Goal: Task Accomplishment & Management: Manage account settings

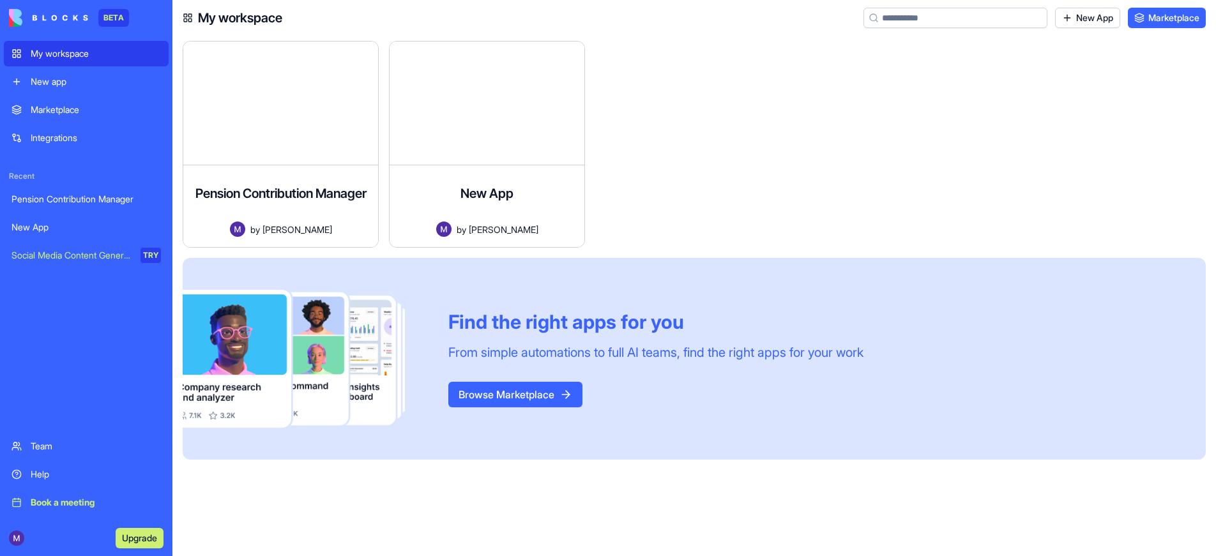
click at [54, 86] on div "New app" at bounding box center [96, 81] width 130 height 13
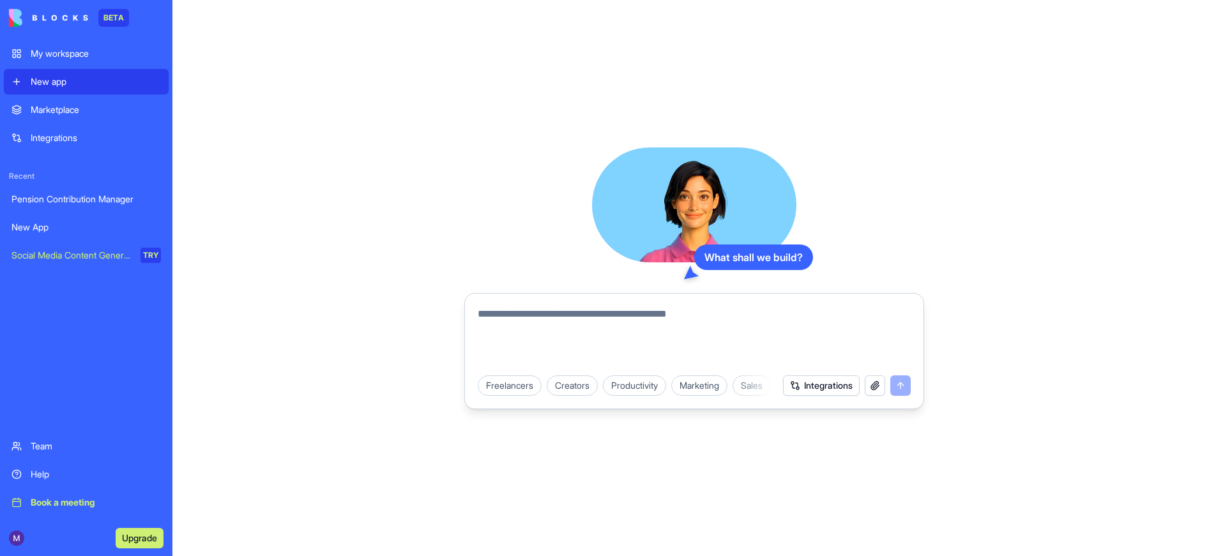
click at [529, 321] on textarea at bounding box center [694, 336] width 433 height 61
type textarea "*"
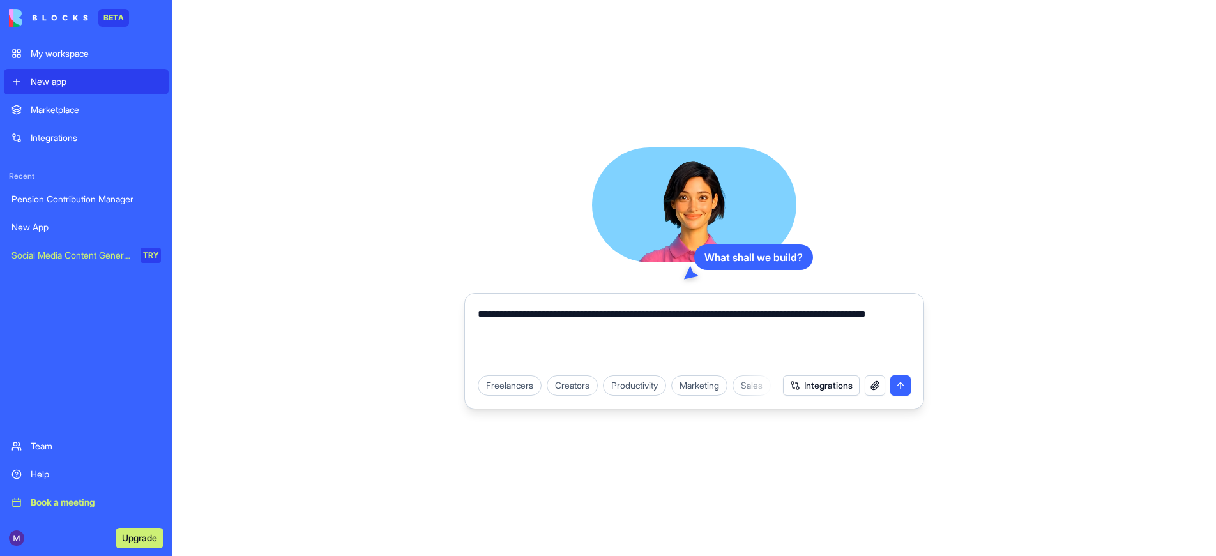
type textarea "**********"
click at [794, 382] on button "Integrations" at bounding box center [821, 385] width 77 height 20
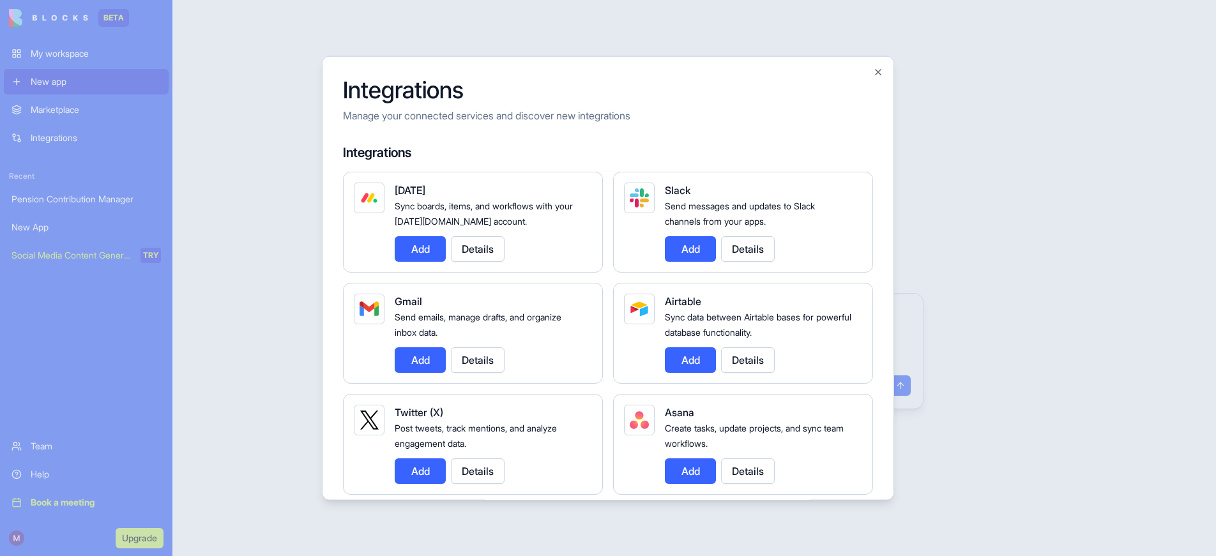
click at [422, 247] on button "Add" at bounding box center [420, 249] width 51 height 26
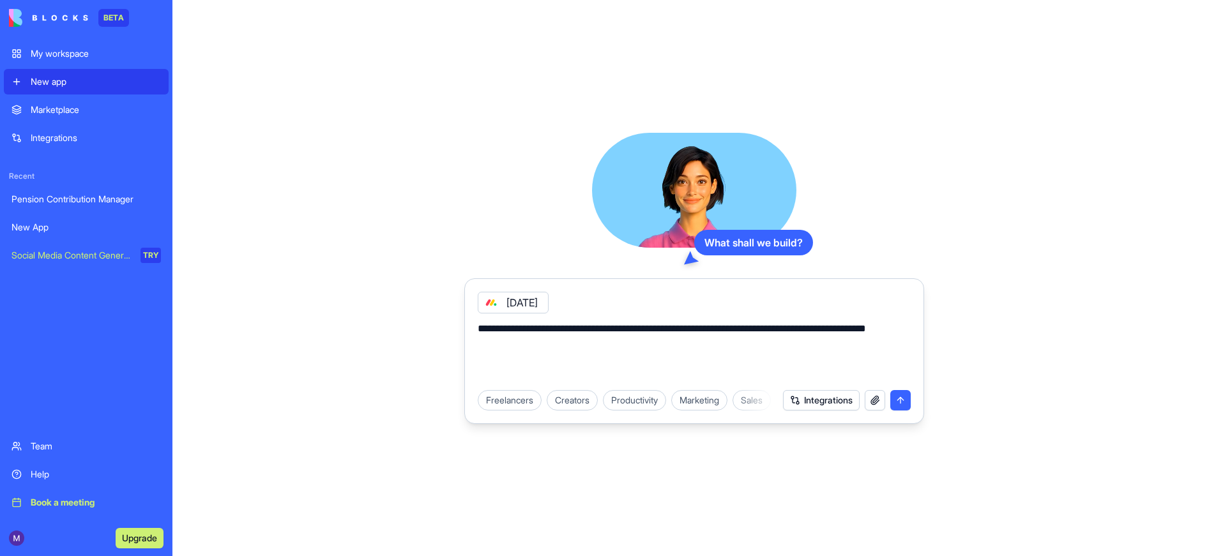
click at [904, 400] on button "submit" at bounding box center [900, 400] width 20 height 20
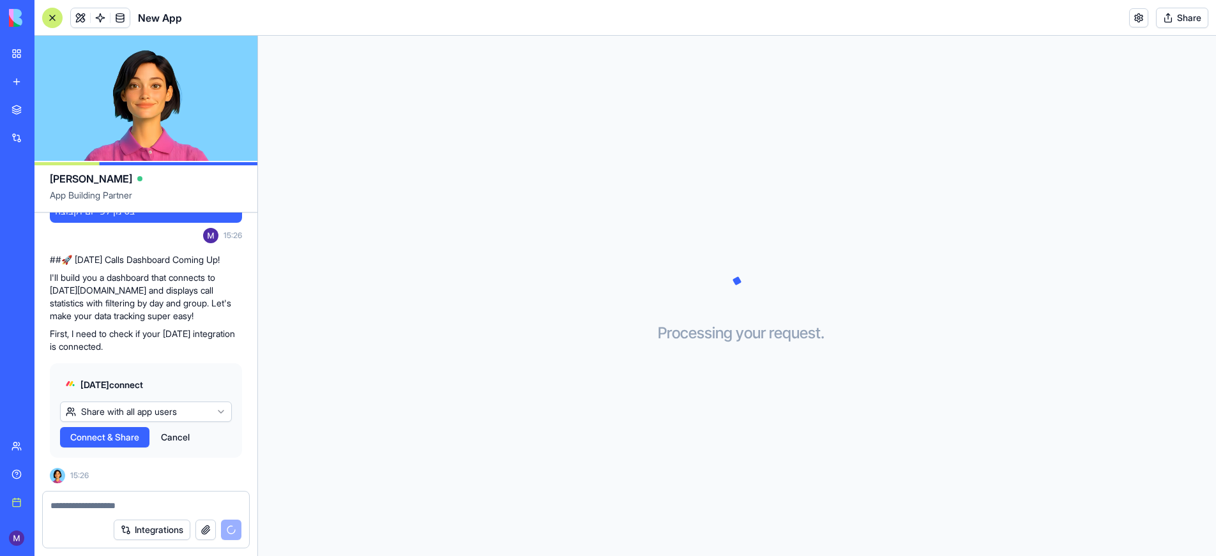
scroll to position [133, 0]
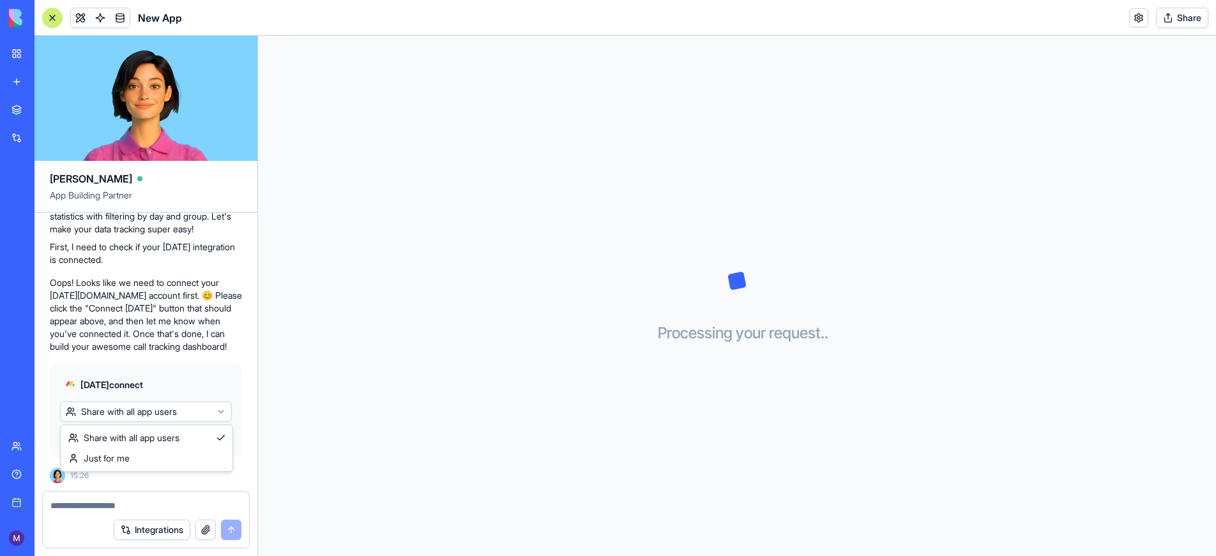
click at [208, 414] on html "BETA My workspace New app Marketplace Integrations Recent Pension Contribution …" at bounding box center [608, 278] width 1216 height 556
click at [213, 379] on html "BETA My workspace New app Marketplace Integrations Recent Pension Contribution …" at bounding box center [608, 278] width 1216 height 556
click at [188, 417] on html "BETA My workspace New app Marketplace Integrations Recent Pension Contribution …" at bounding box center [608, 278] width 1216 height 556
click at [132, 416] on html "BETA My workspace New app Marketplace Integrations Recent Pension Contribution …" at bounding box center [608, 278] width 1216 height 556
click at [96, 443] on span "Connect & Share" at bounding box center [104, 437] width 69 height 13
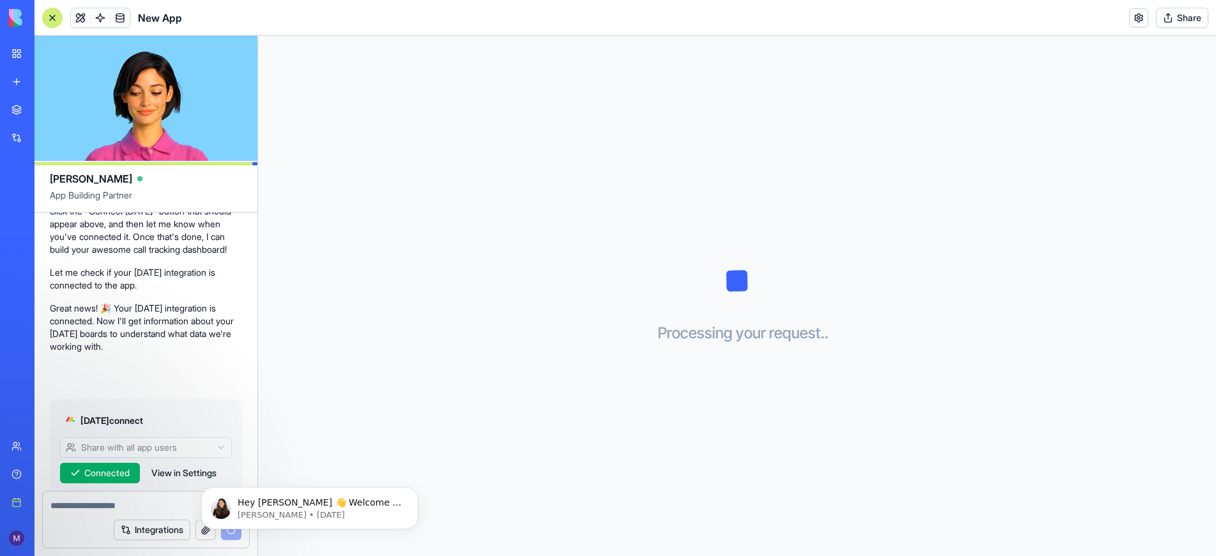
scroll to position [266, 0]
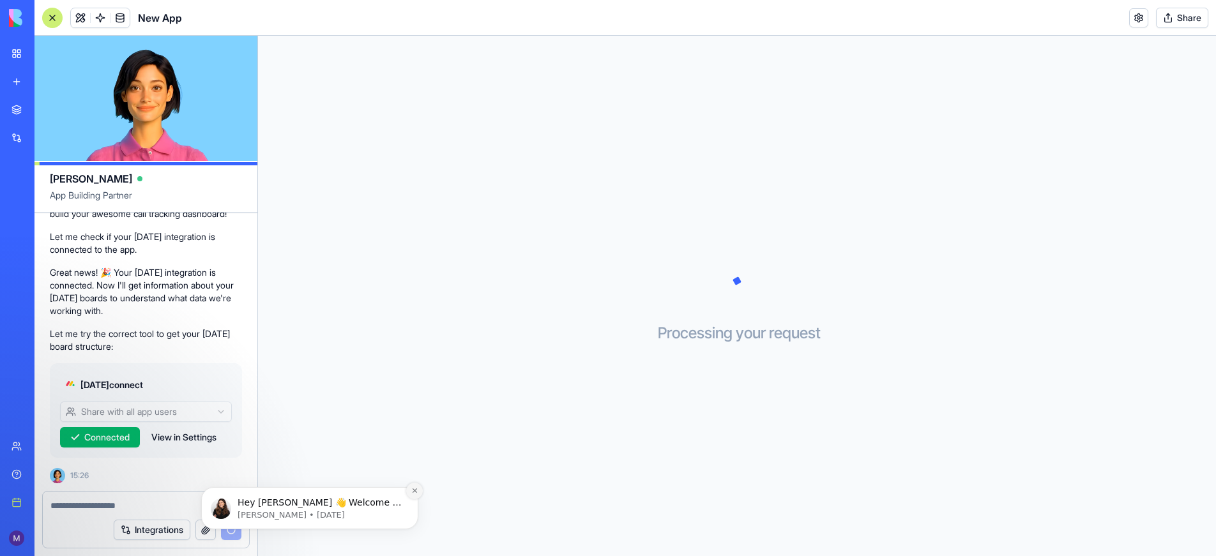
click at [412, 492] on icon "Dismiss notification" at bounding box center [414, 490] width 7 height 7
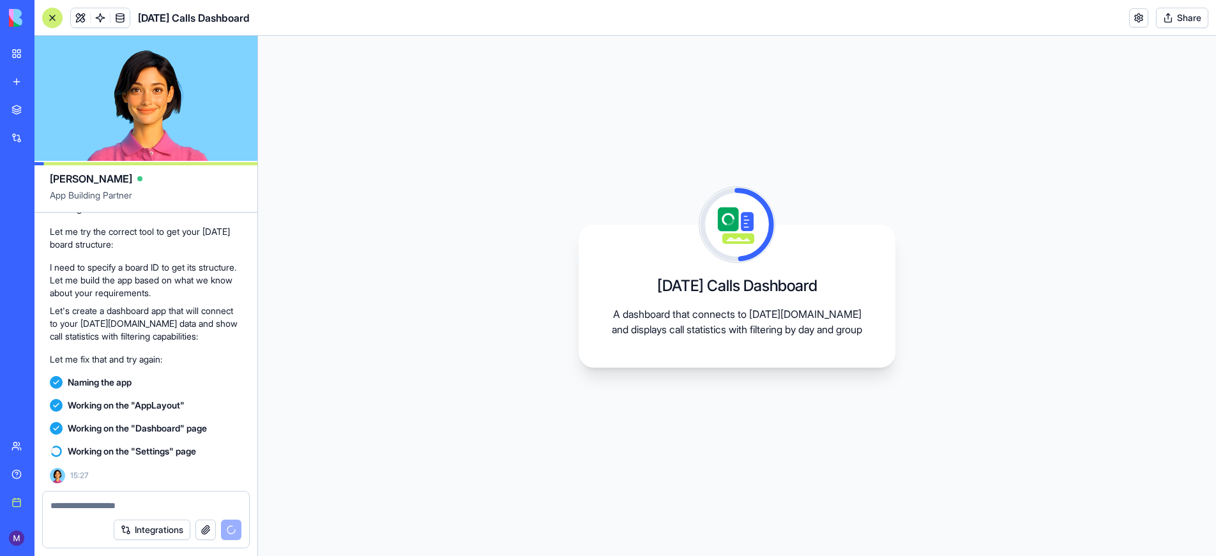
scroll to position [496, 0]
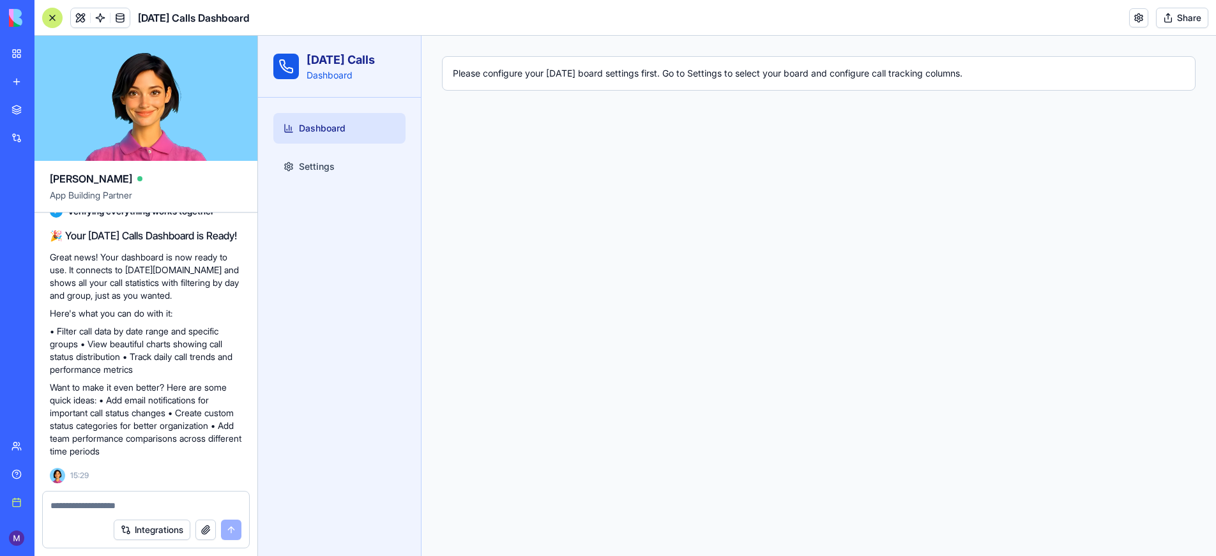
scroll to position [751, 0]
click at [347, 157] on link "Settings" at bounding box center [339, 166] width 132 height 31
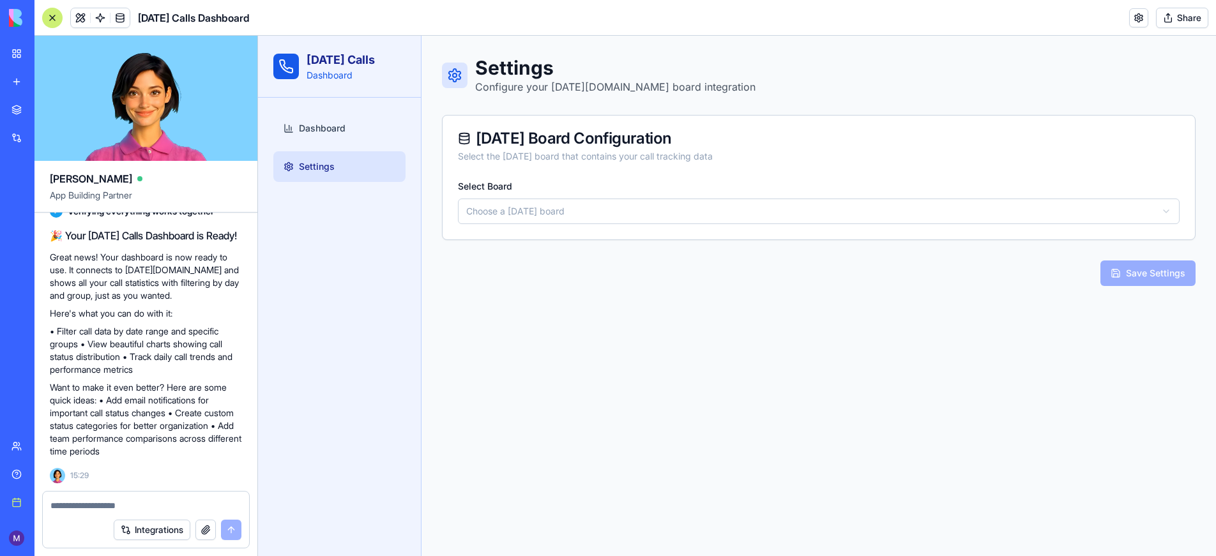
click at [513, 208] on html "[DATE] Calls Dashboard Dashboard Settings Settings Configure your [DATE][DOMAIN…" at bounding box center [737, 296] width 958 height 520
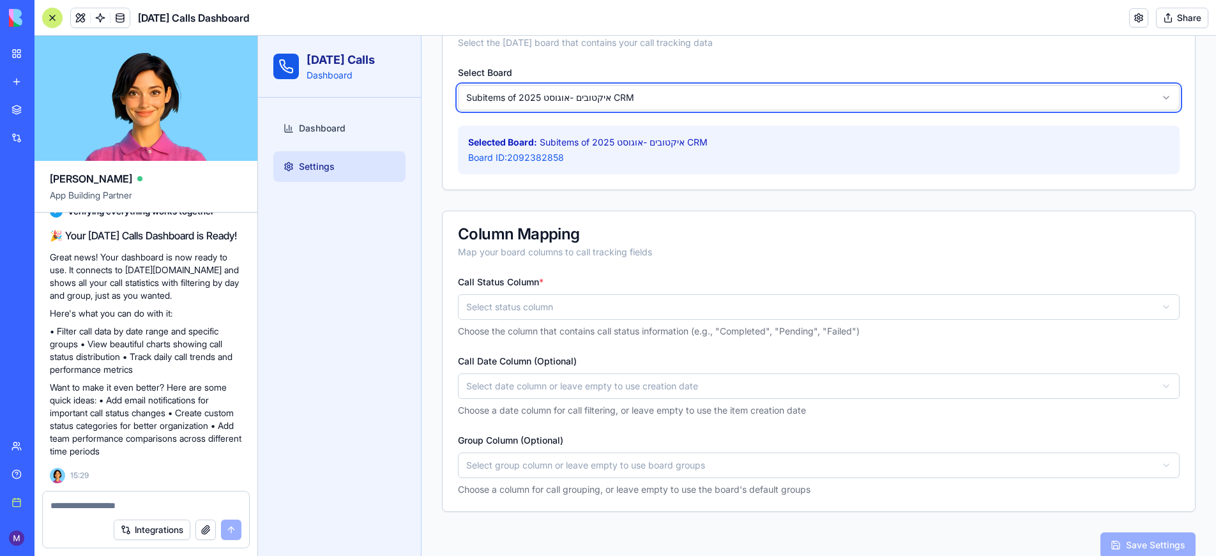
scroll to position [135, 0]
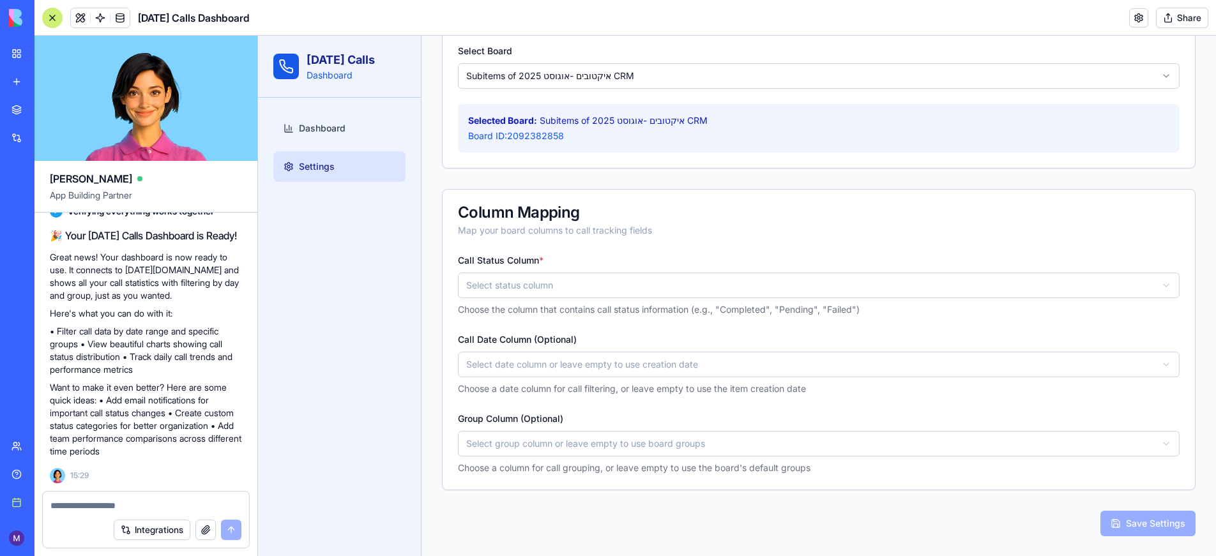
click at [541, 285] on html "[DATE] Calls Dashboard Dashboard Settings Settings Configure your [DATE][DOMAIN…" at bounding box center [737, 255] width 958 height 711
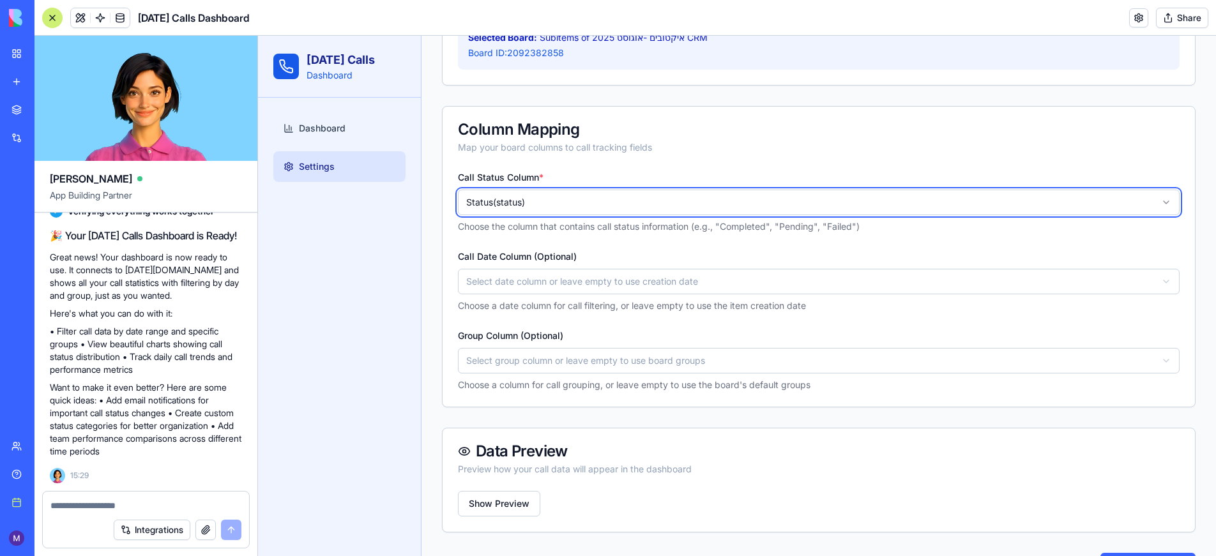
scroll to position [314, 0]
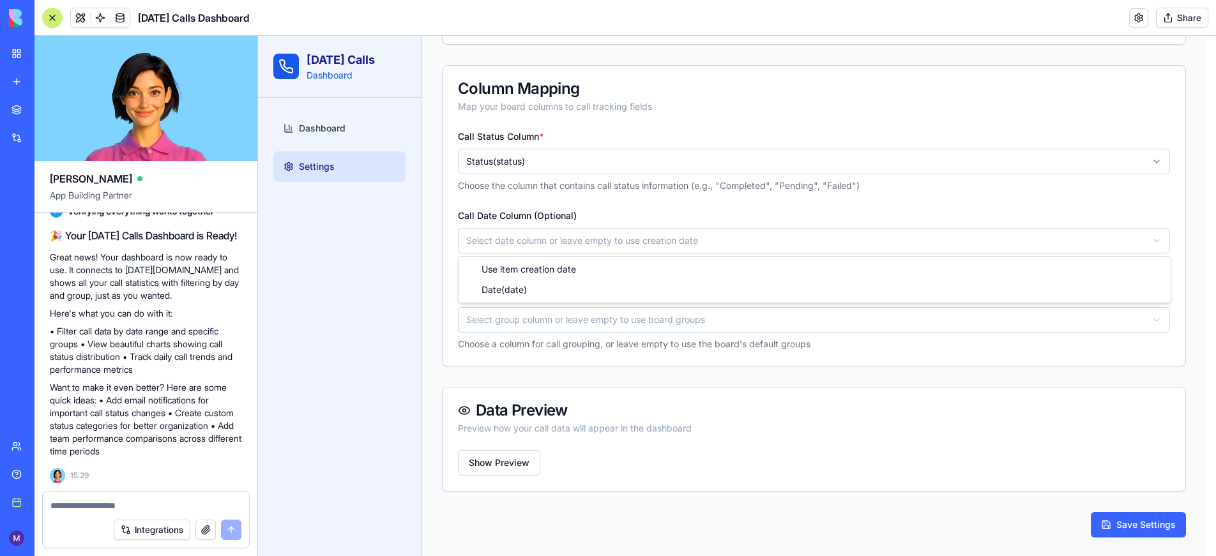
click at [504, 239] on html "[DATE] Calls Dashboard Dashboard Settings Settings Configure your [DATE][DOMAIN…" at bounding box center [737, 140] width 958 height 836
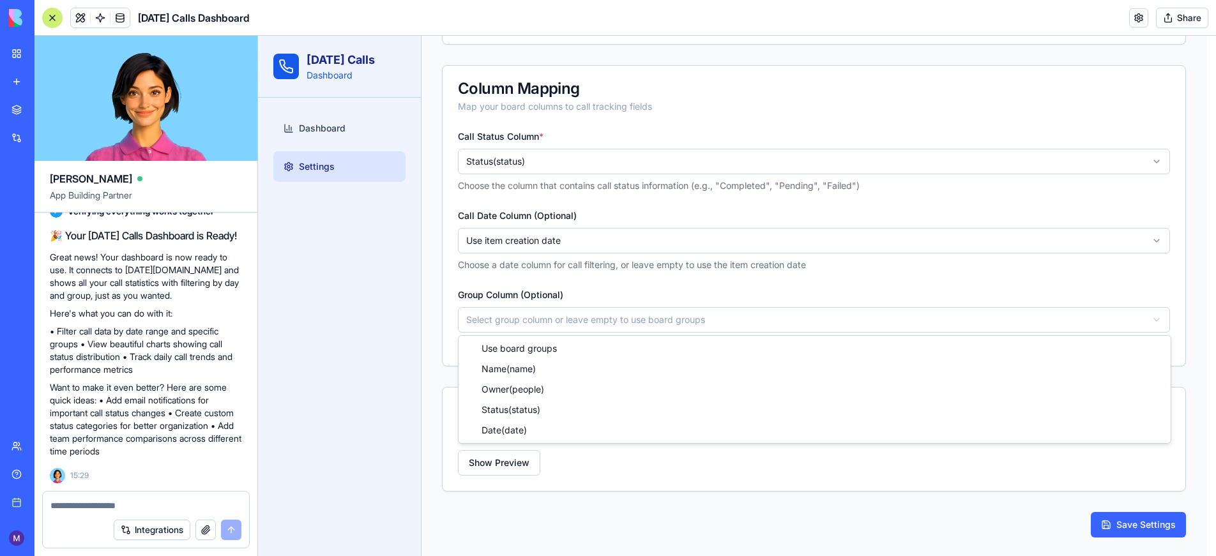
click at [552, 314] on html "[DATE] Calls Dashboard Dashboard Settings Settings Configure your [DATE][DOMAIN…" at bounding box center [737, 140] width 958 height 836
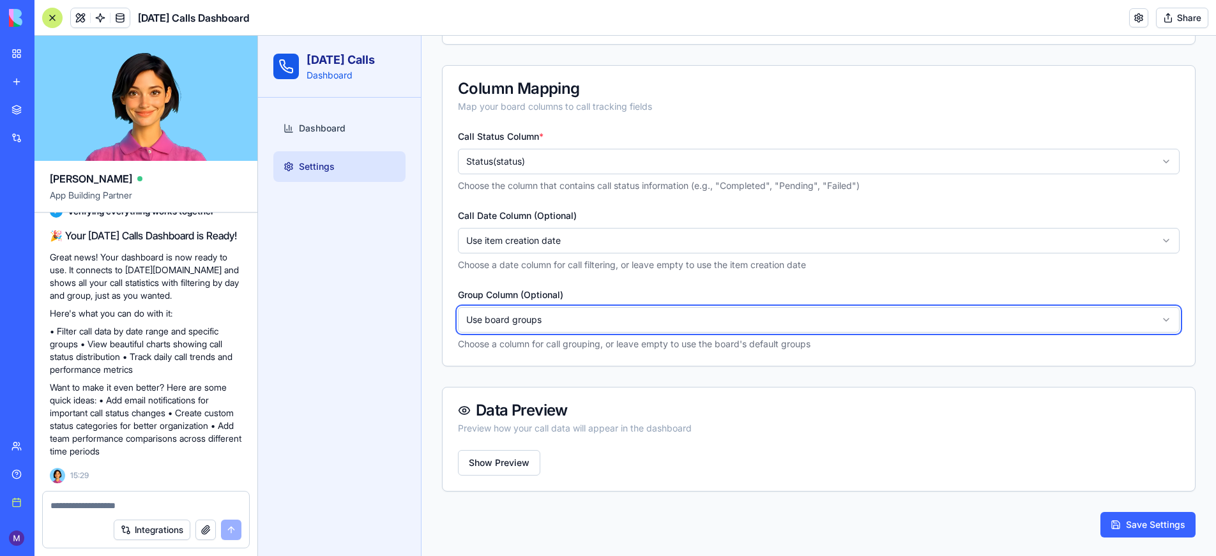
scroll to position [316, 0]
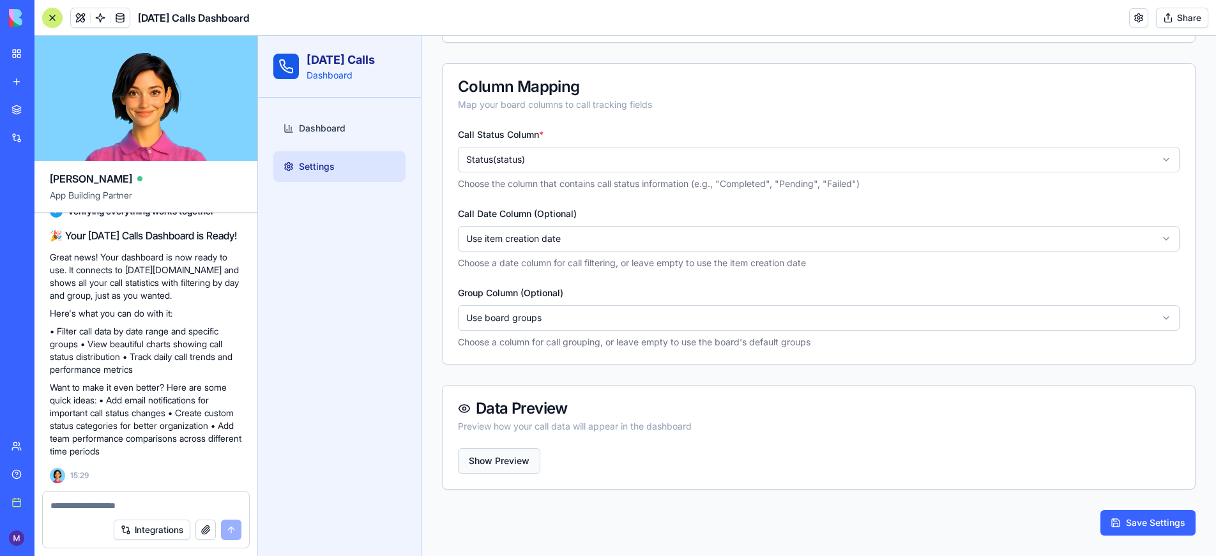
click at [504, 463] on button "Show Preview" at bounding box center [499, 461] width 82 height 26
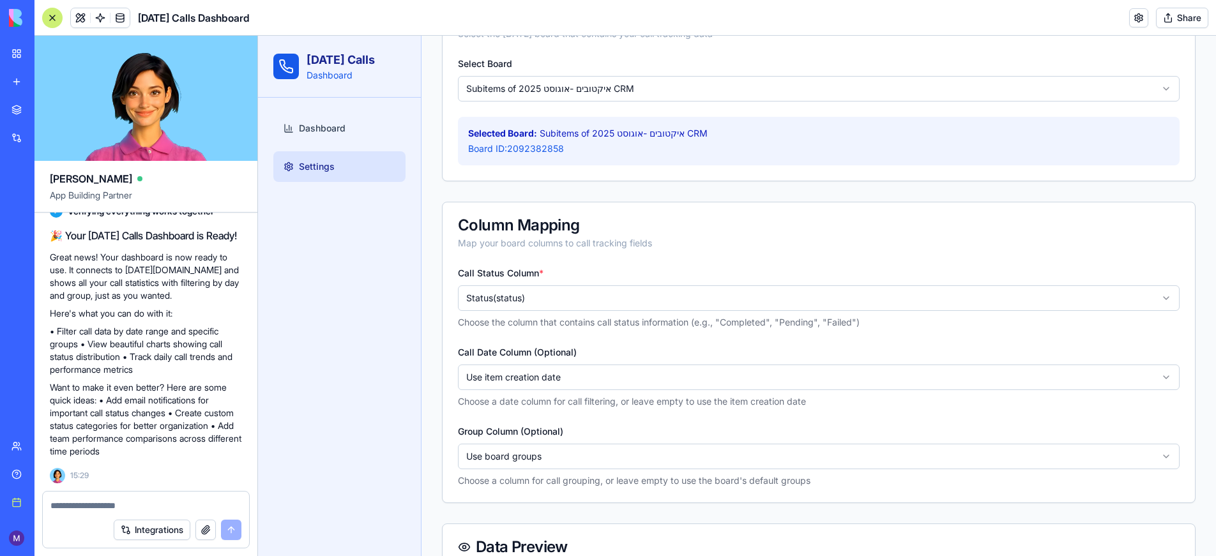
scroll to position [182, 0]
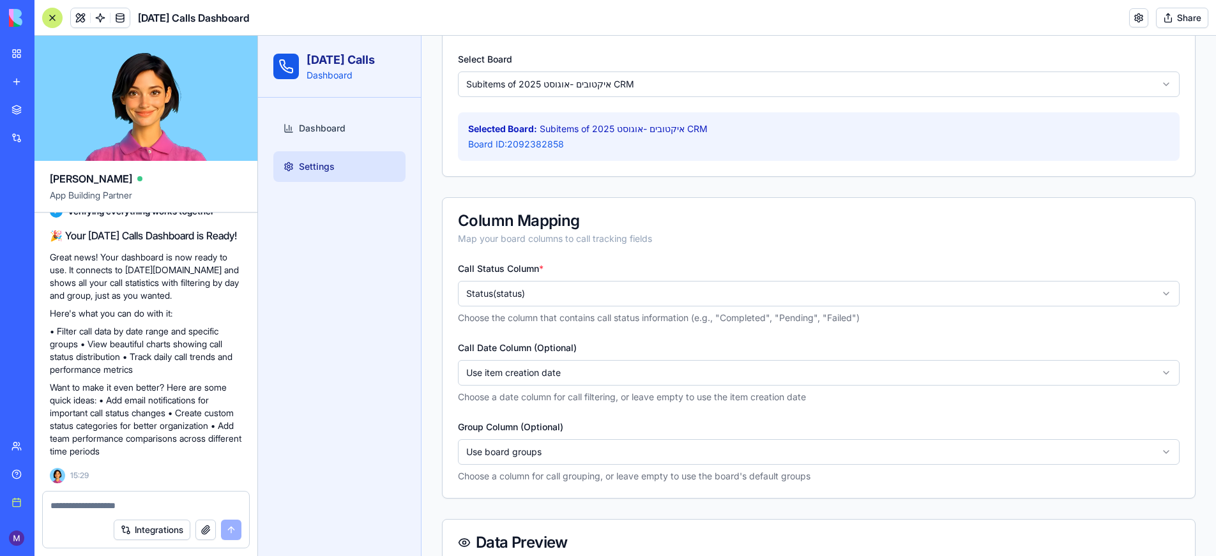
click at [506, 304] on html "[DATE] Calls Dashboard Dashboard Settings Settings Configure your [DATE][DOMAIN…" at bounding box center [737, 321] width 958 height 935
click at [532, 375] on html "[DATE] Calls Dashboard Dashboard Settings Settings Configure your [DATE][DOMAIN…" at bounding box center [737, 321] width 958 height 935
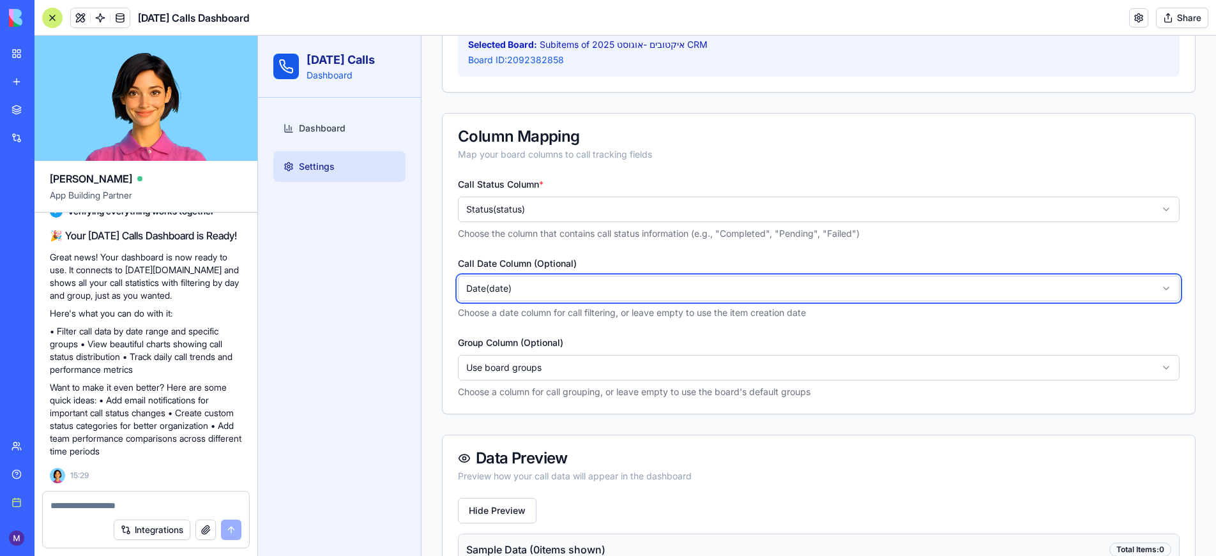
scroll to position [274, 0]
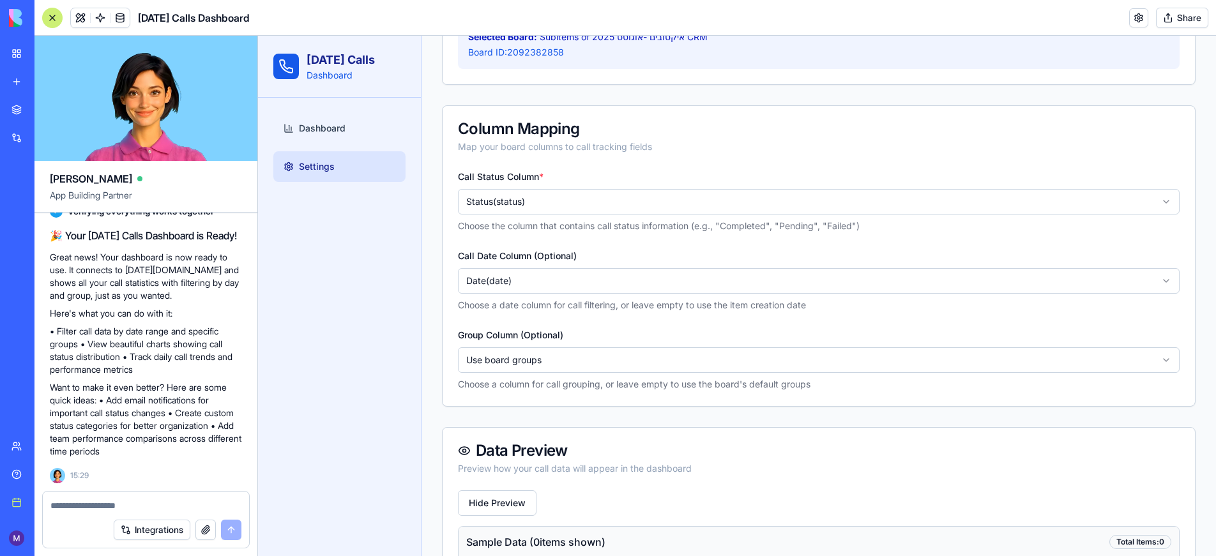
click at [494, 356] on html "[DATE] Calls Dashboard Dashboard Settings Settings Configure your [DATE][DOMAIN…" at bounding box center [737, 229] width 958 height 935
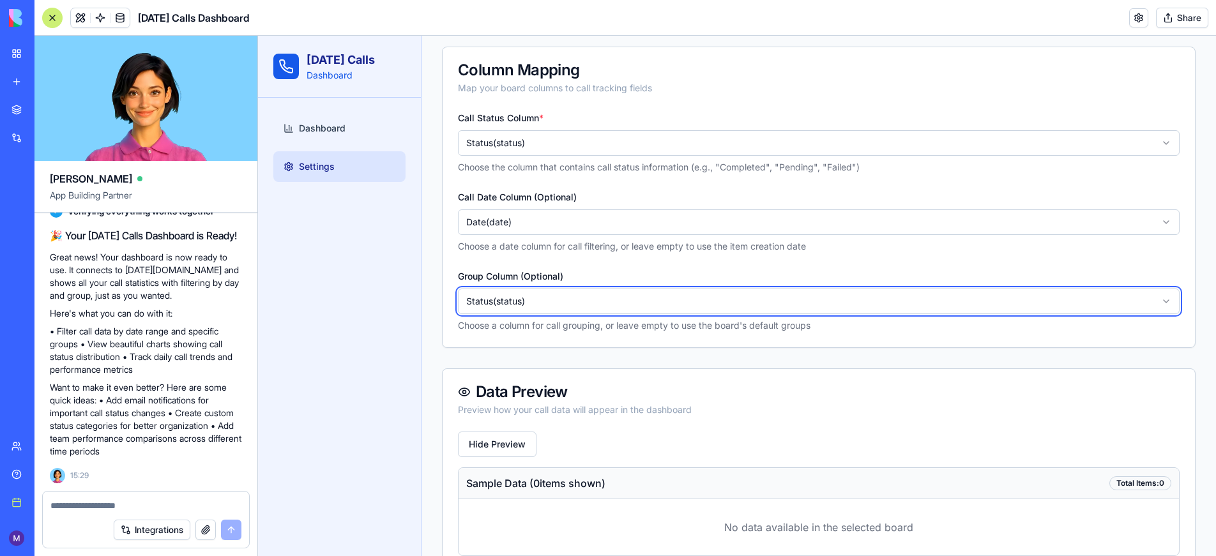
scroll to position [415, 0]
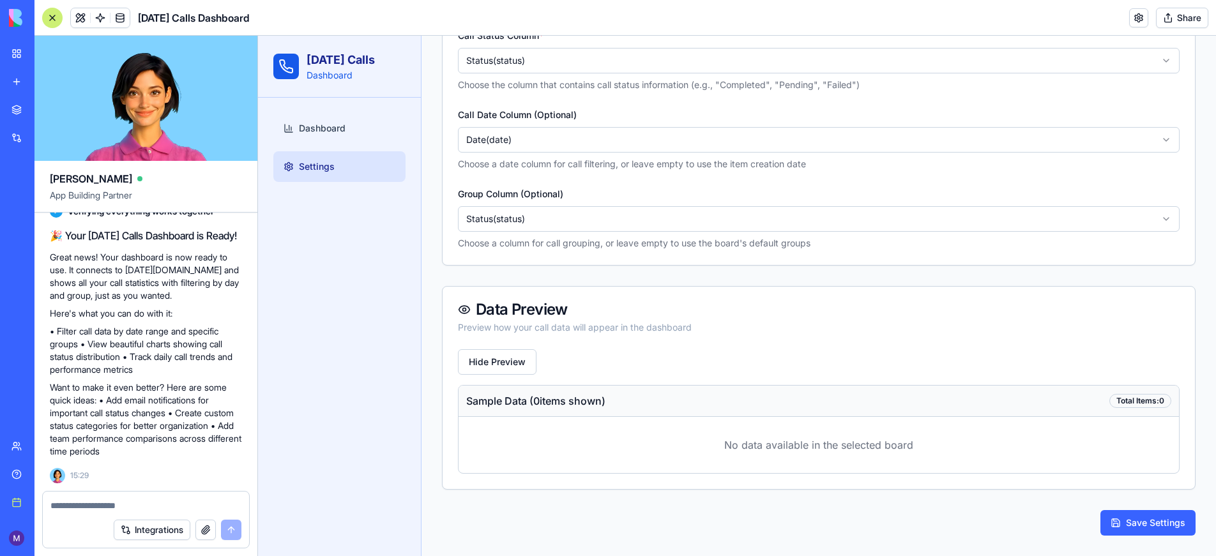
drag, startPoint x: 919, startPoint y: 427, endPoint x: 850, endPoint y: 409, distance: 71.2
click at [919, 427] on div "No data available in the selected board" at bounding box center [818, 445] width 720 height 56
click at [1165, 517] on button "Save Settings" at bounding box center [1147, 523] width 95 height 26
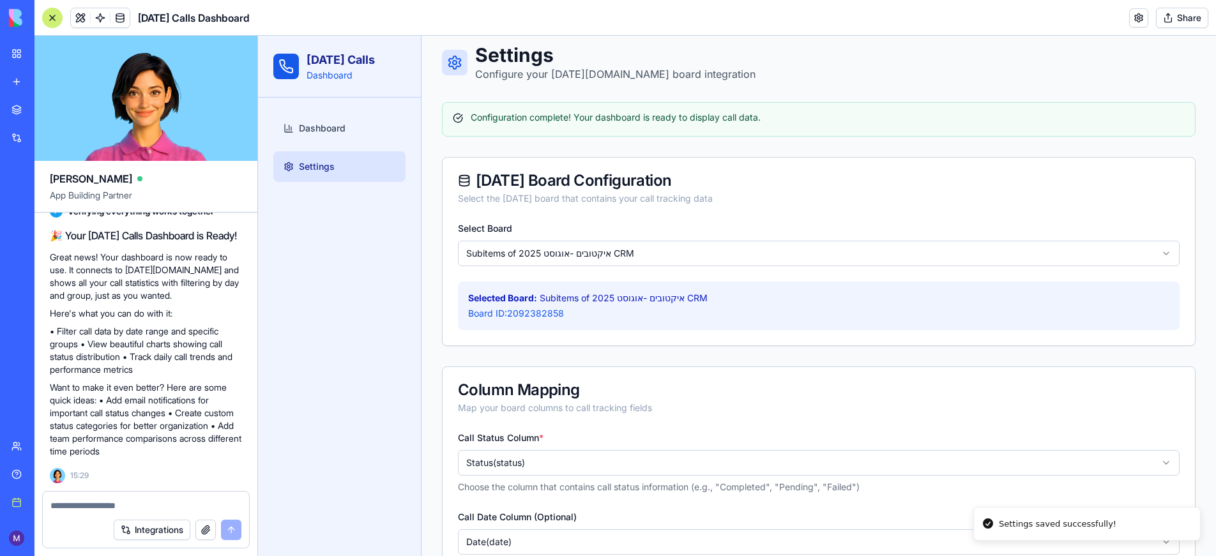
scroll to position [0, 0]
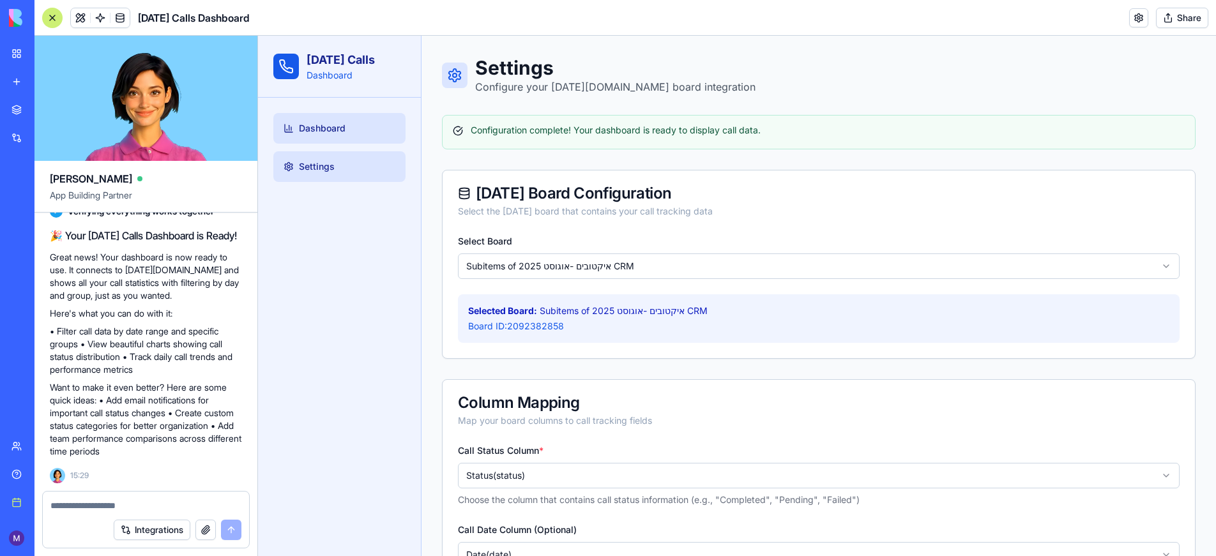
click at [337, 132] on span "Dashboard" at bounding box center [322, 128] width 47 height 13
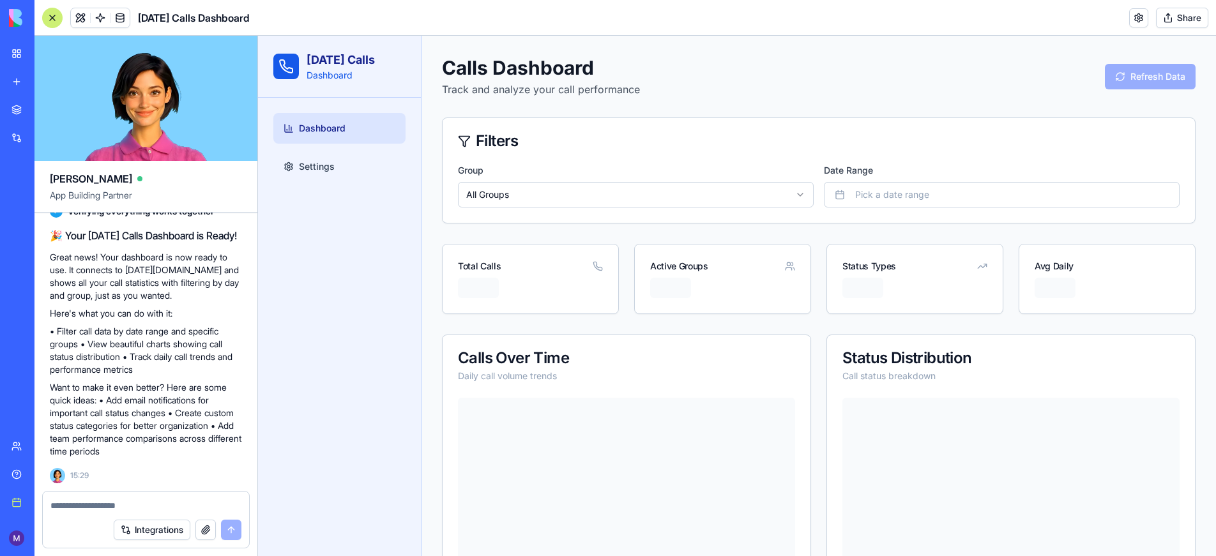
click at [698, 199] on html "[DATE] Calls Dashboard Dashboard Settings Calls Dashboard Track and analyze you…" at bounding box center [737, 458] width 958 height 845
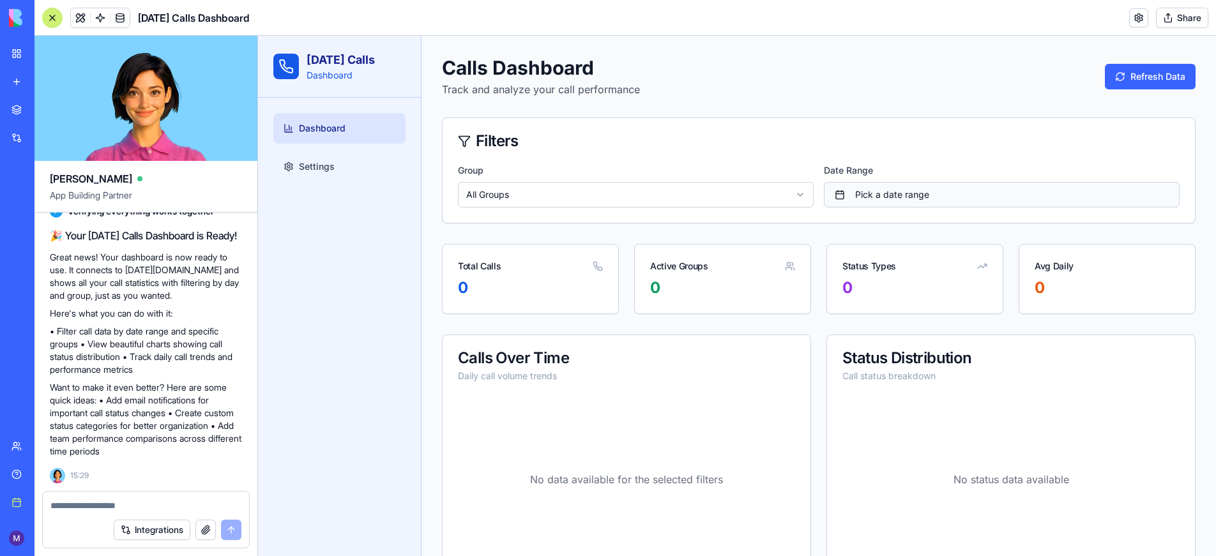
click at [920, 199] on span "Pick a date range" at bounding box center [892, 194] width 74 height 13
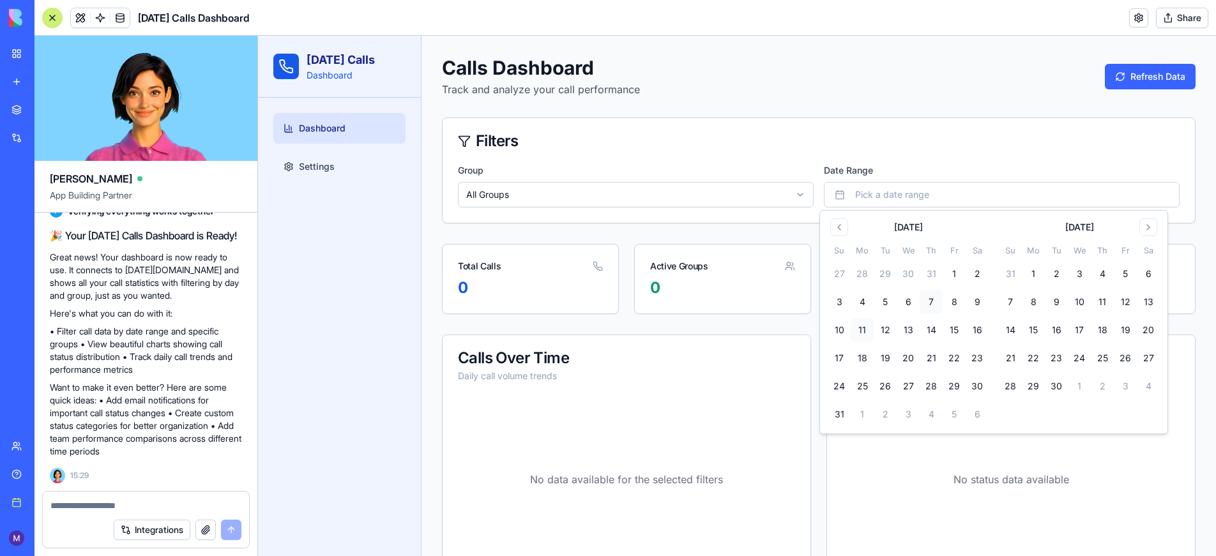
click at [934, 303] on button "7" at bounding box center [930, 302] width 23 height 23
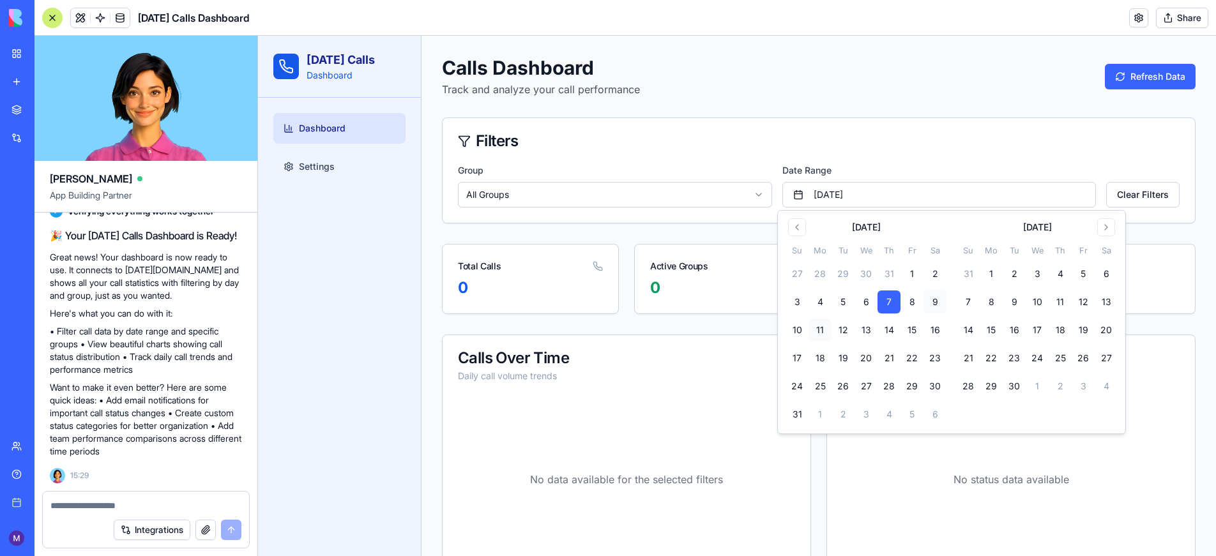
click at [933, 299] on button "9" at bounding box center [934, 302] width 23 height 23
click at [1022, 154] on div "Filters" at bounding box center [819, 141] width 752 height 46
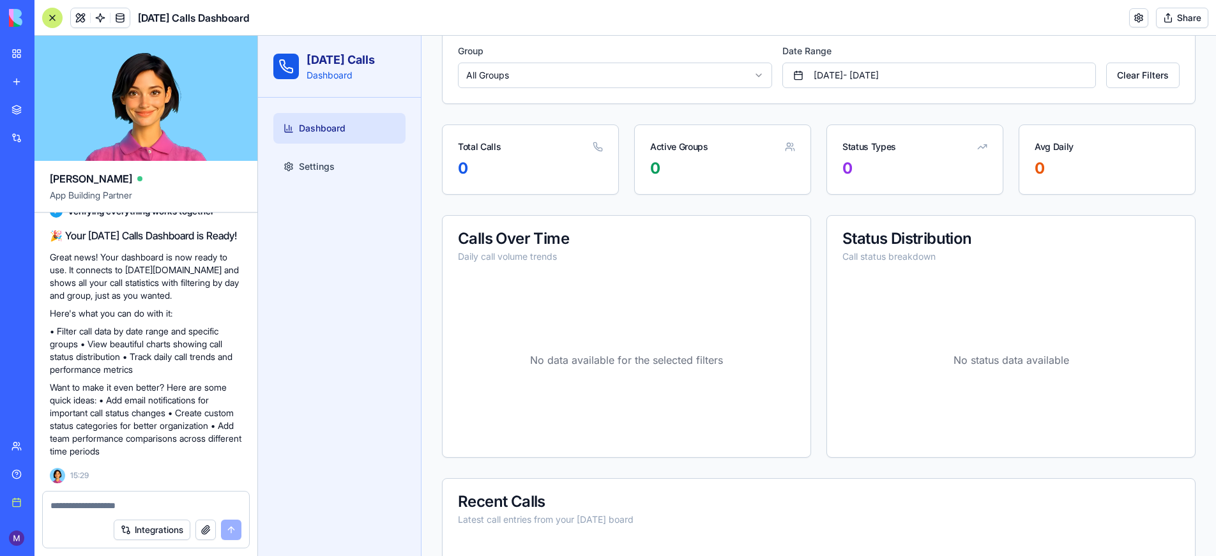
scroll to position [120, 0]
click at [335, 167] on link "Settings" at bounding box center [339, 166] width 132 height 31
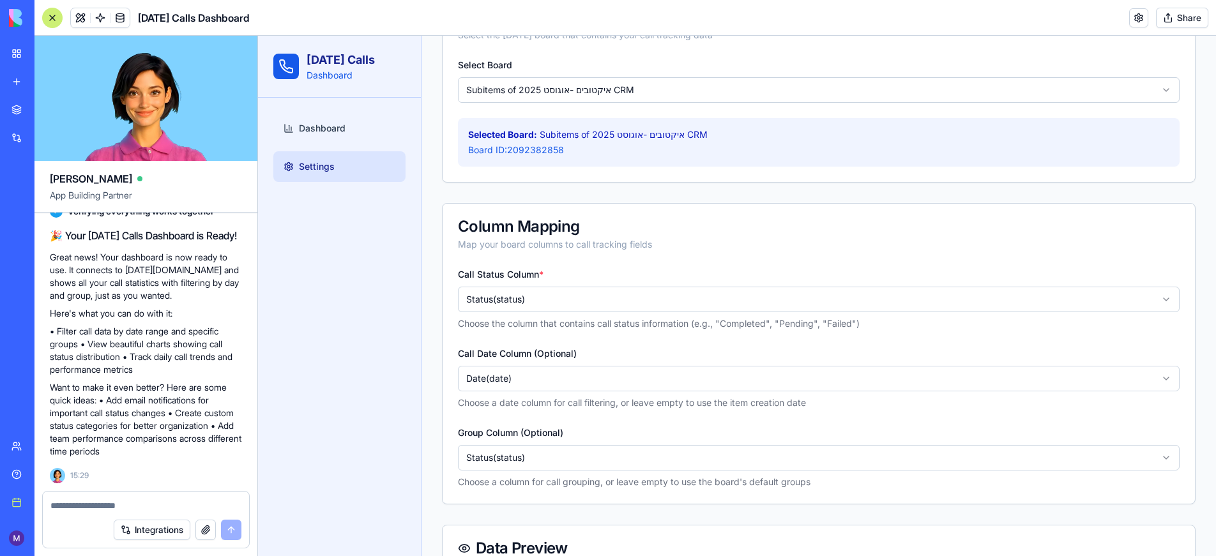
scroll to position [316, 0]
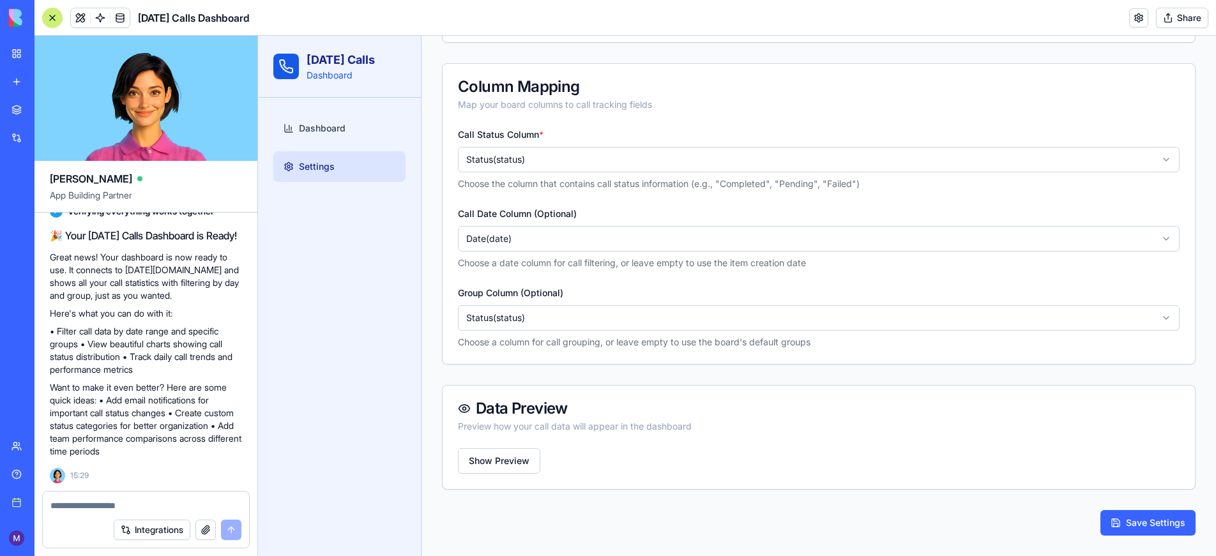
click at [176, 502] on textarea at bounding box center [145, 505] width 191 height 13
type textarea "*"
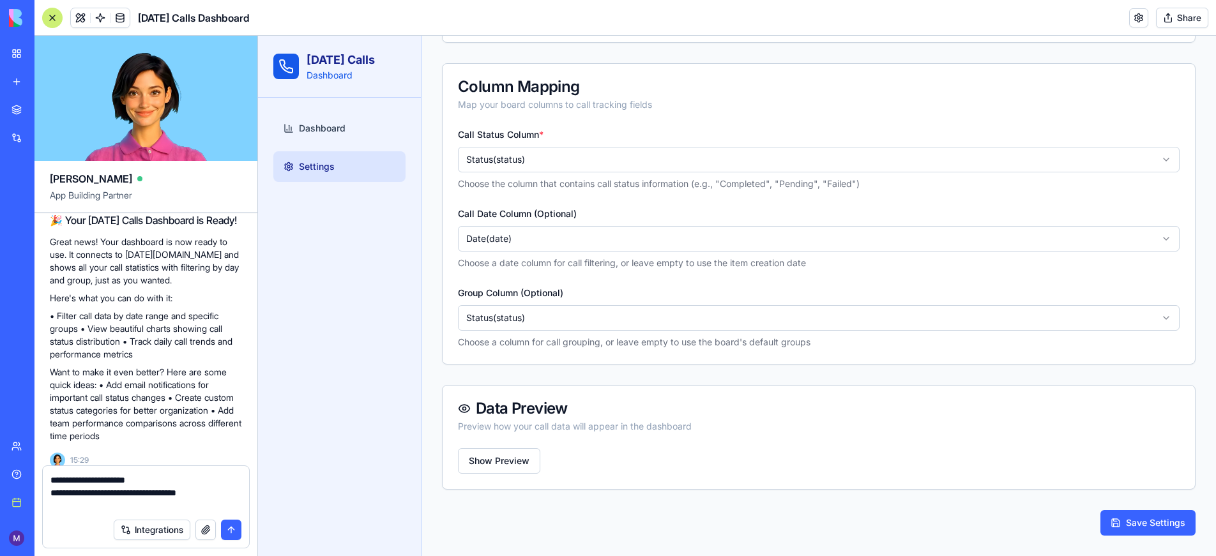
paste textarea "******"
type textarea "**********"
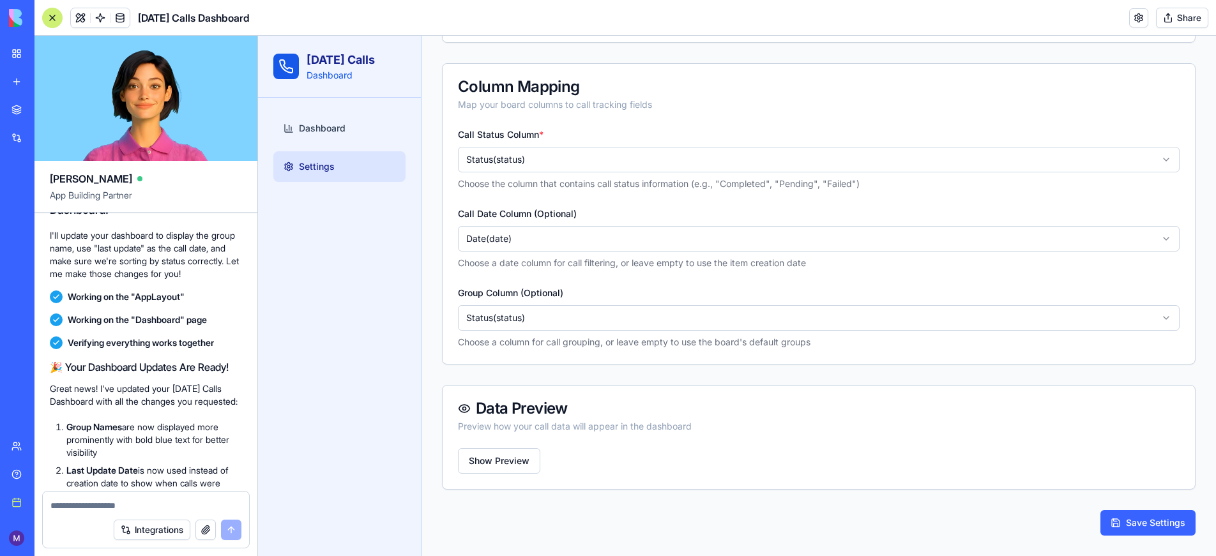
scroll to position [72, 0]
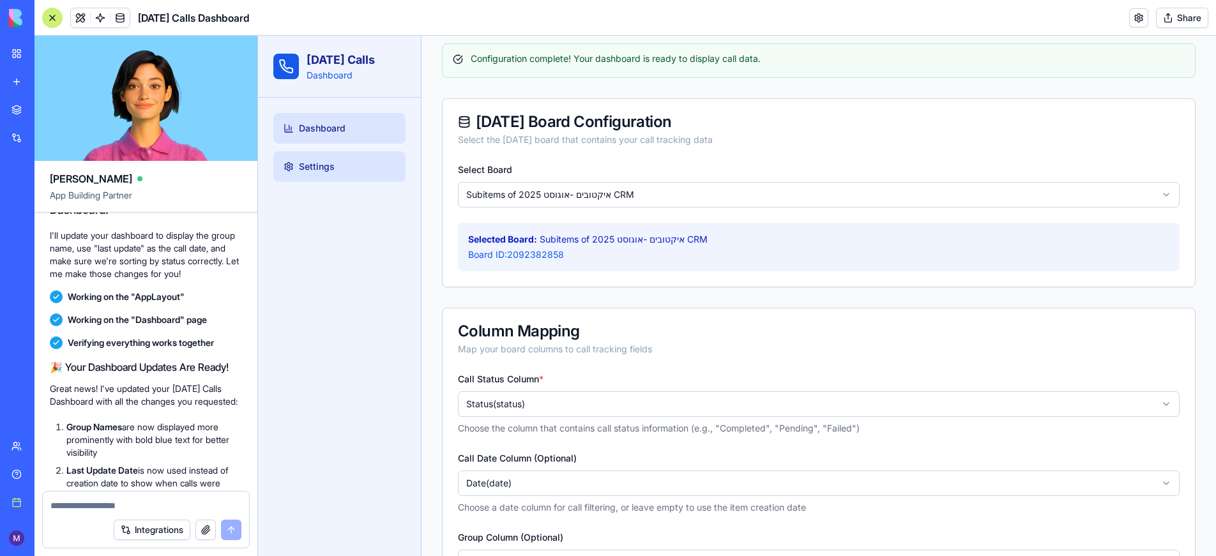
click at [359, 128] on link "Dashboard" at bounding box center [339, 128] width 132 height 31
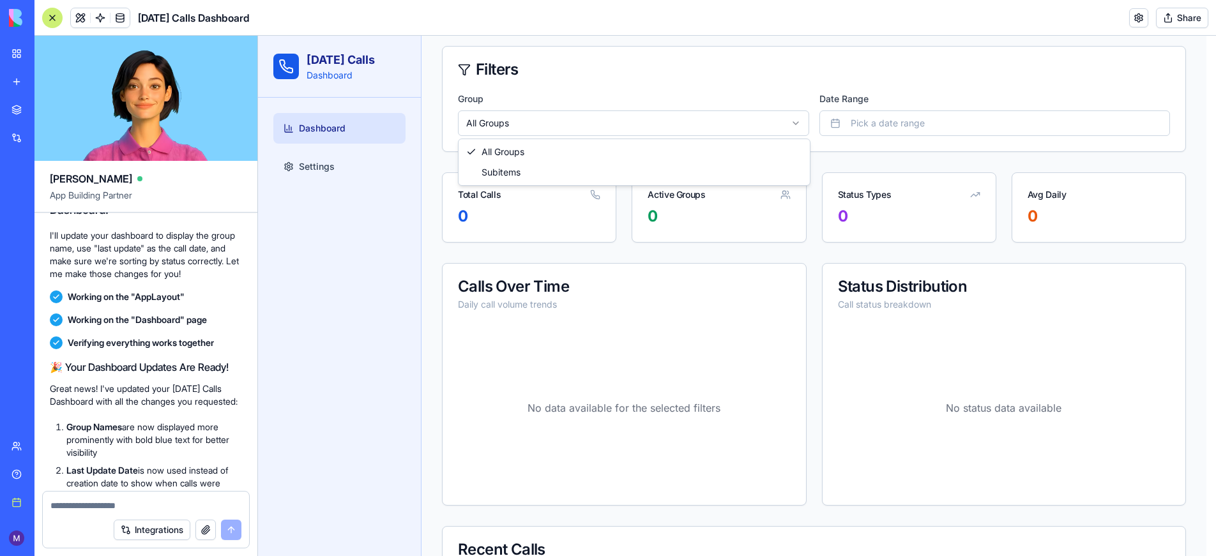
click at [693, 122] on html "[DATE] Calls Dashboard Dashboard Settings Calls Dashboard Track and analyze you…" at bounding box center [737, 323] width 958 height 718
click at [577, 135] on html "[DATE] Calls Dashboard Dashboard Settings Calls Dashboard Track and analyze you…" at bounding box center [737, 323] width 958 height 718
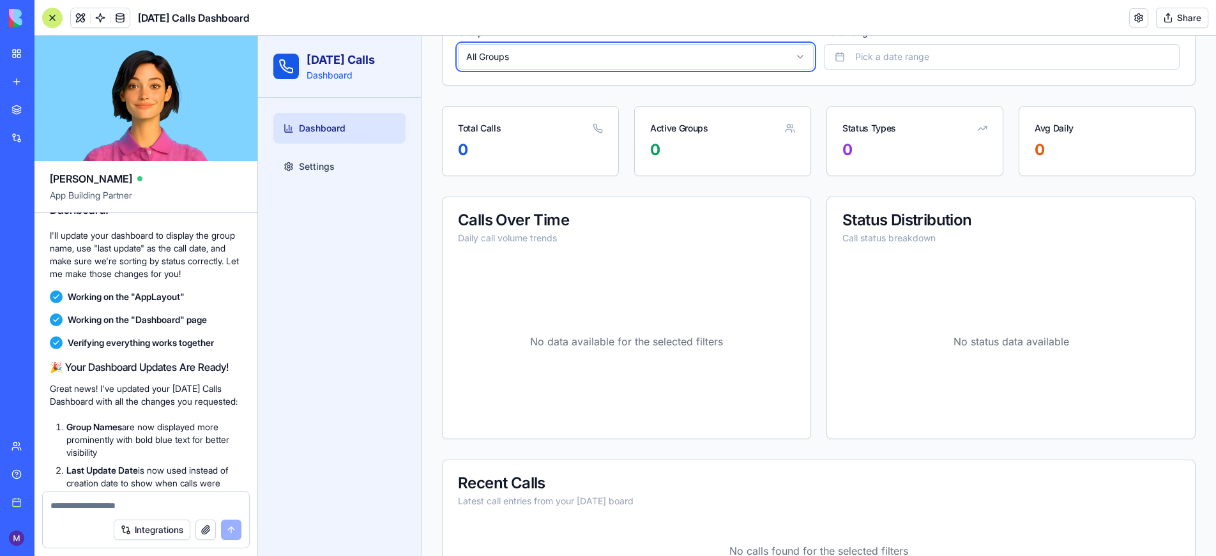
scroll to position [197, 0]
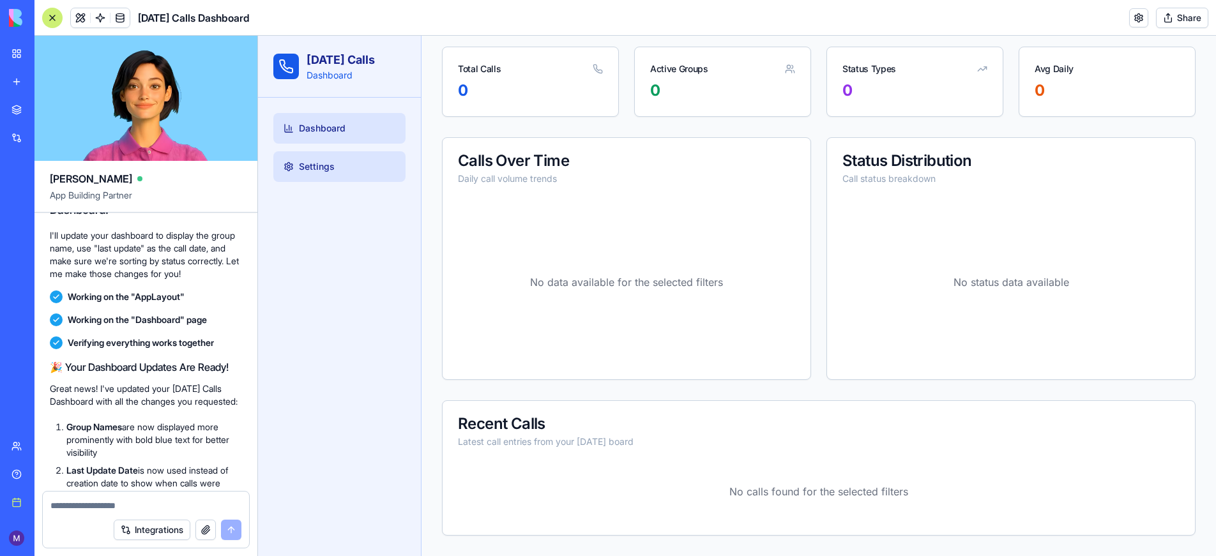
click at [331, 172] on span "Settings" at bounding box center [317, 166] width 36 height 13
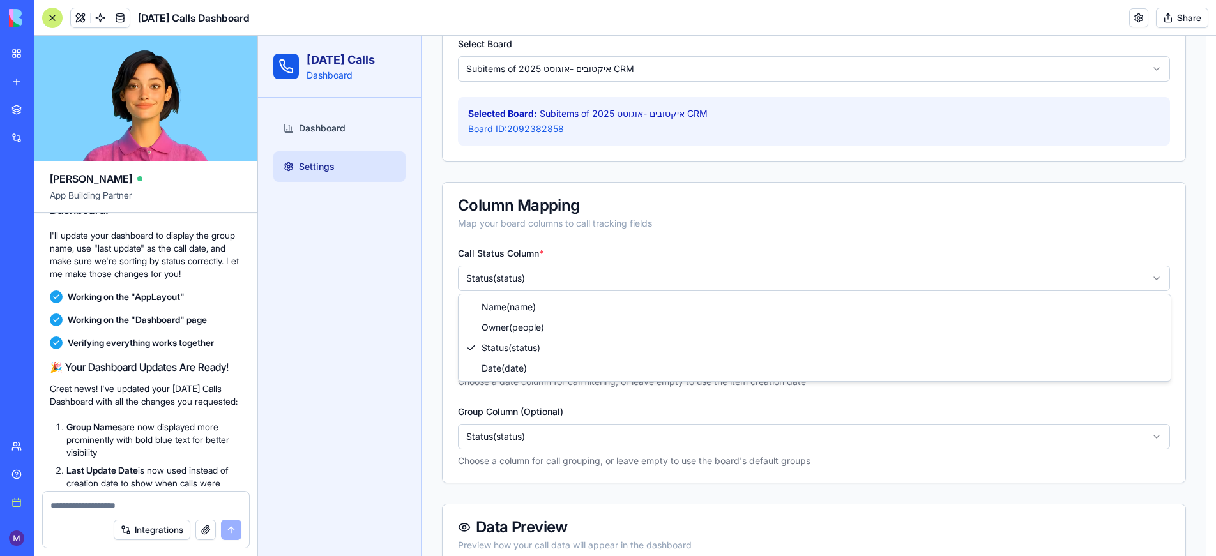
click at [587, 278] on html "[DATE] Calls Dashboard Dashboard Settings Settings Configure your [DATE][DOMAIN…" at bounding box center [737, 256] width 958 height 836
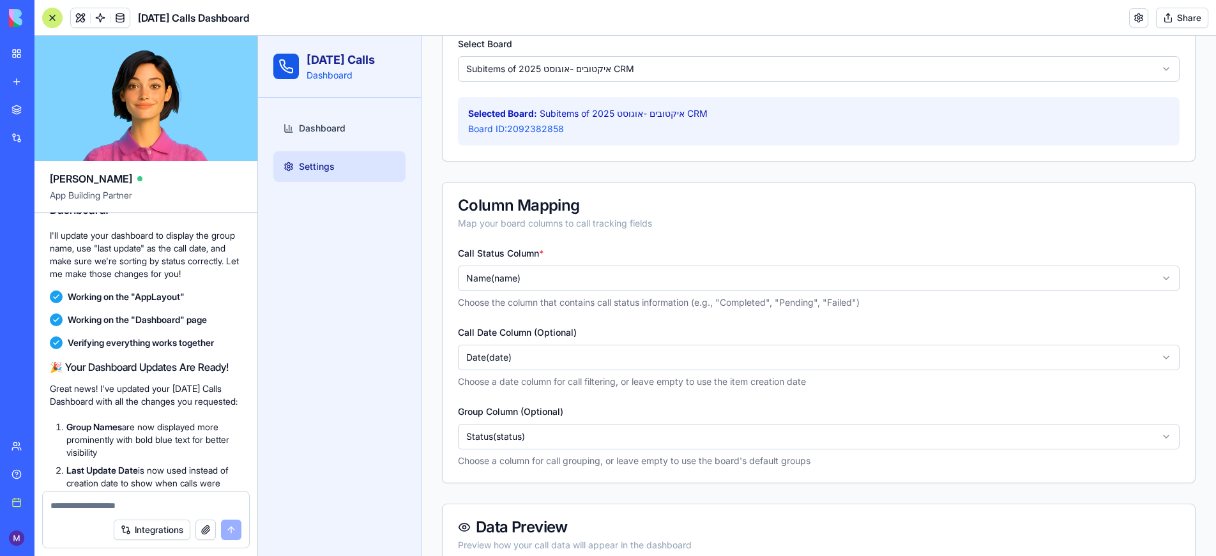
click at [557, 361] on html "[DATE] Calls Dashboard Dashboard Settings Settings Configure your [DATE][DOMAIN…" at bounding box center [737, 256] width 958 height 836
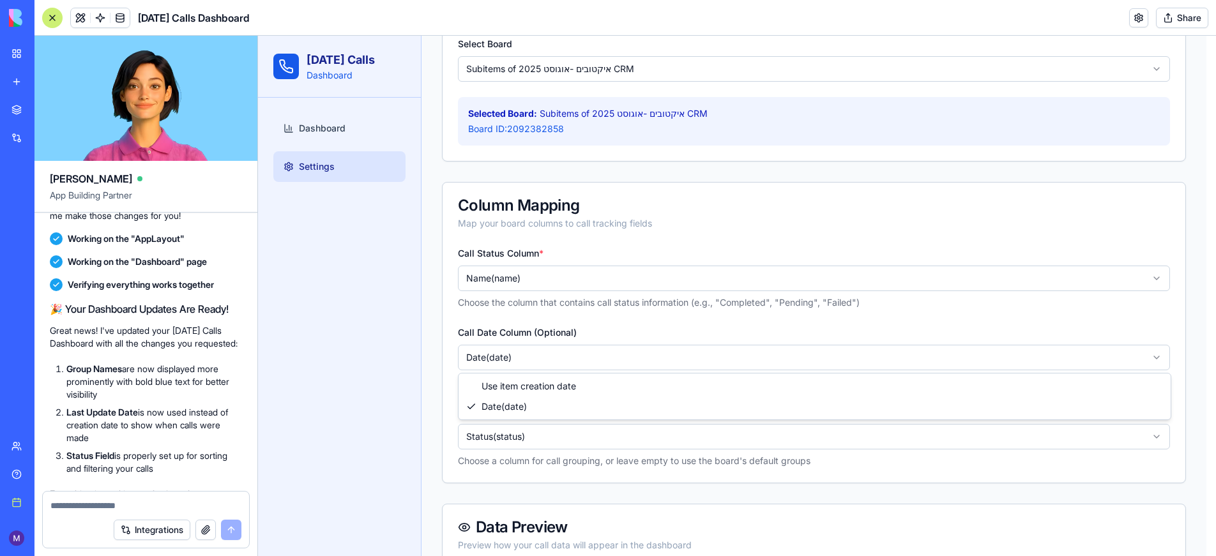
scroll to position [1183, 0]
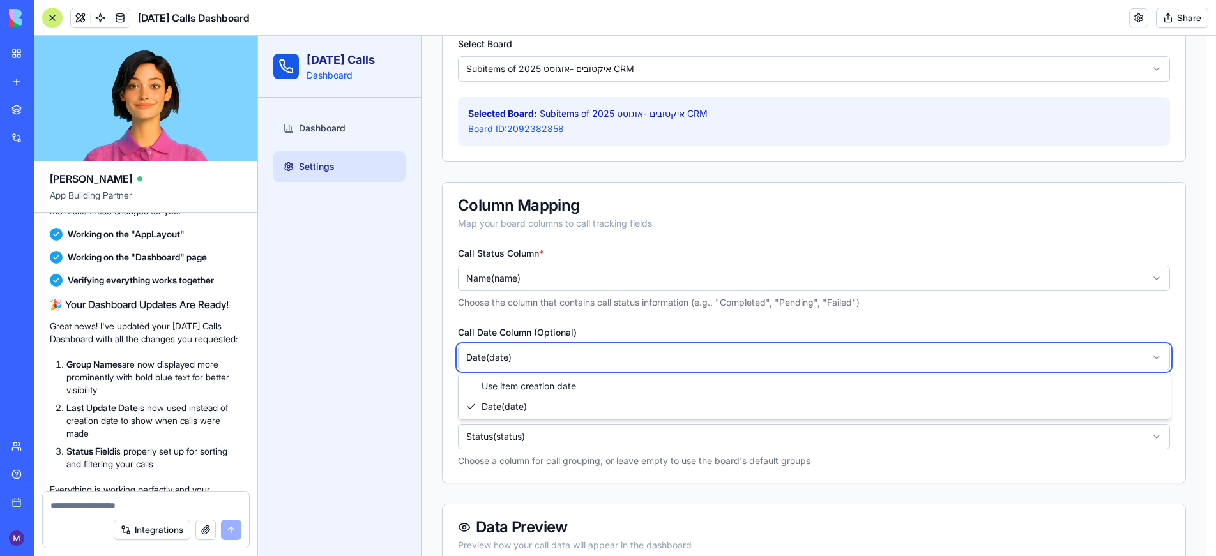
click at [500, 277] on html "[DATE] Calls Dashboard Dashboard Settings Settings Configure your [DATE][DOMAIN…" at bounding box center [737, 256] width 958 height 836
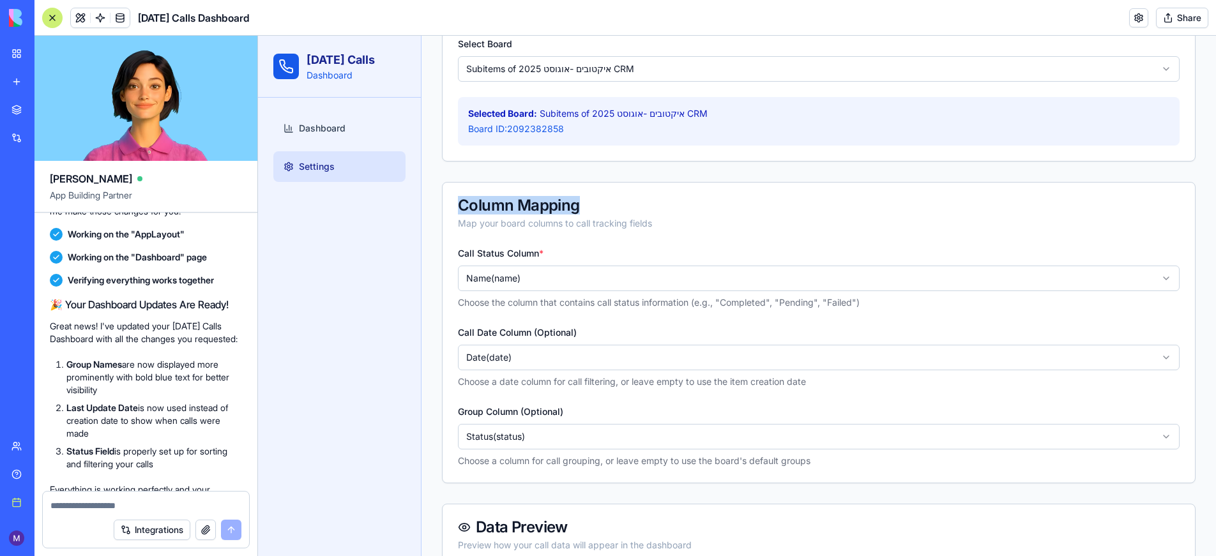
drag, startPoint x: 588, startPoint y: 211, endPoint x: 457, endPoint y: 204, distance: 131.7
click at [457, 204] on div "Column Mapping Map your board columns to call tracking fields" at bounding box center [819, 214] width 752 height 63
copy div "Column Mapping"
click at [103, 507] on textarea at bounding box center [145, 505] width 191 height 13
paste textarea "**********"
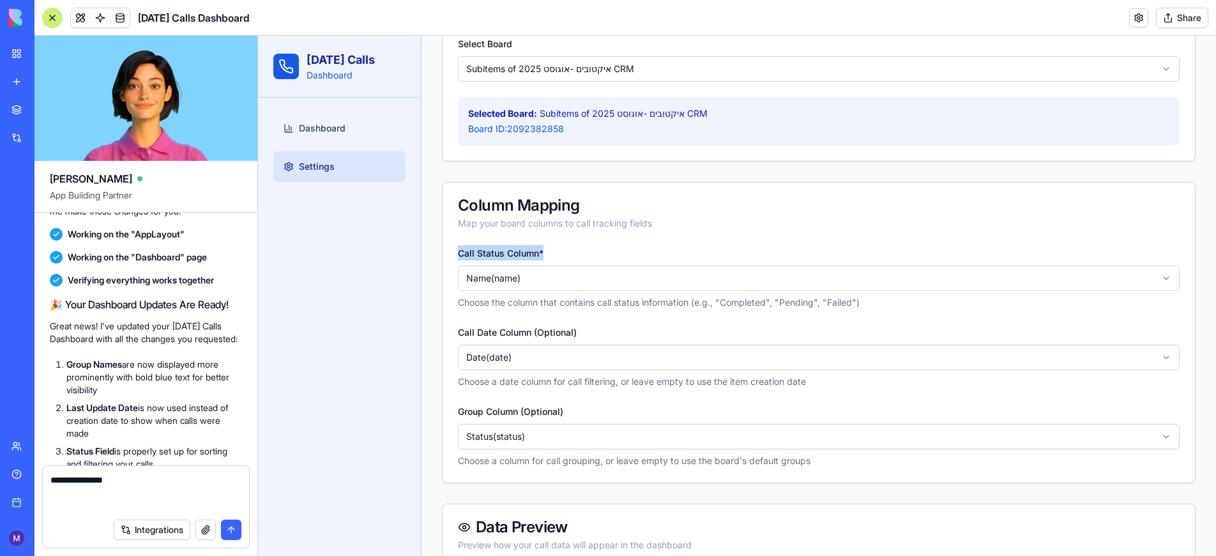
drag, startPoint x: 552, startPoint y: 255, endPoint x: 458, endPoint y: 253, distance: 93.9
click at [458, 253] on div "Call Status Column * Name ( name ) Choose the column that contains call status …" at bounding box center [819, 277] width 722 height 64
copy label "Call Status Column *"
click at [68, 504] on textarea "**********" at bounding box center [145, 493] width 191 height 38
paste textarea "**********"
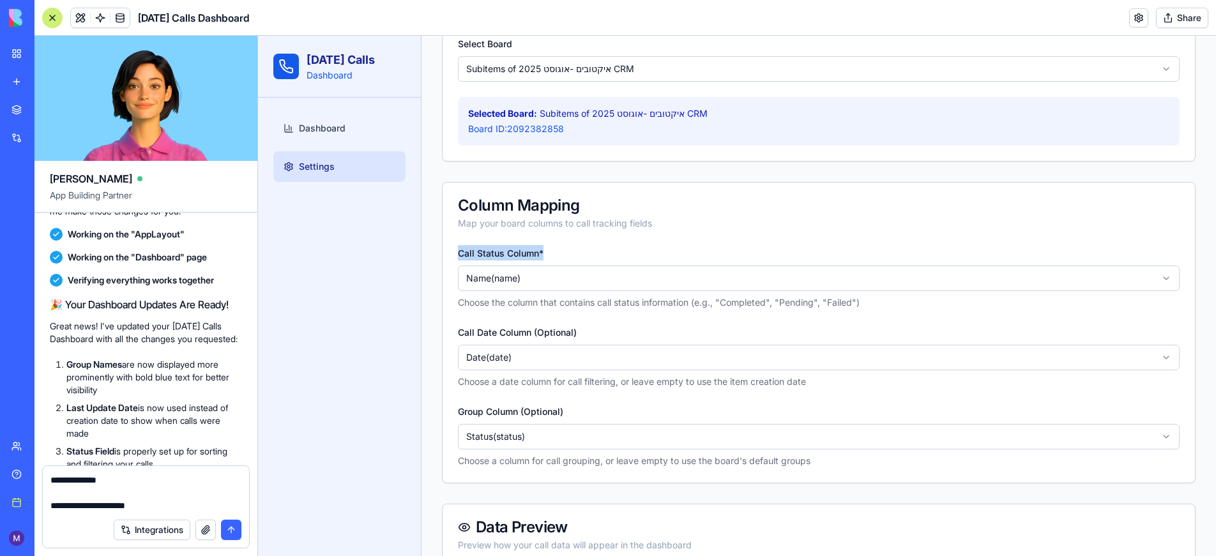
type textarea "**********"
click at [563, 281] on html "[DATE] Calls Dashboard Dashboard Settings Settings Configure your [DATE][DOMAIN…" at bounding box center [737, 256] width 958 height 836
drag, startPoint x: 419, startPoint y: 315, endPoint x: 425, endPoint y: 310, distance: 7.7
click at [419, 315] on div "Dashboard Settings" at bounding box center [339, 327] width 163 height 458
click at [546, 443] on html "[DATE] Calls Dashboard Dashboard Settings Settings Configure your [DATE][DOMAIN…" at bounding box center [737, 256] width 958 height 836
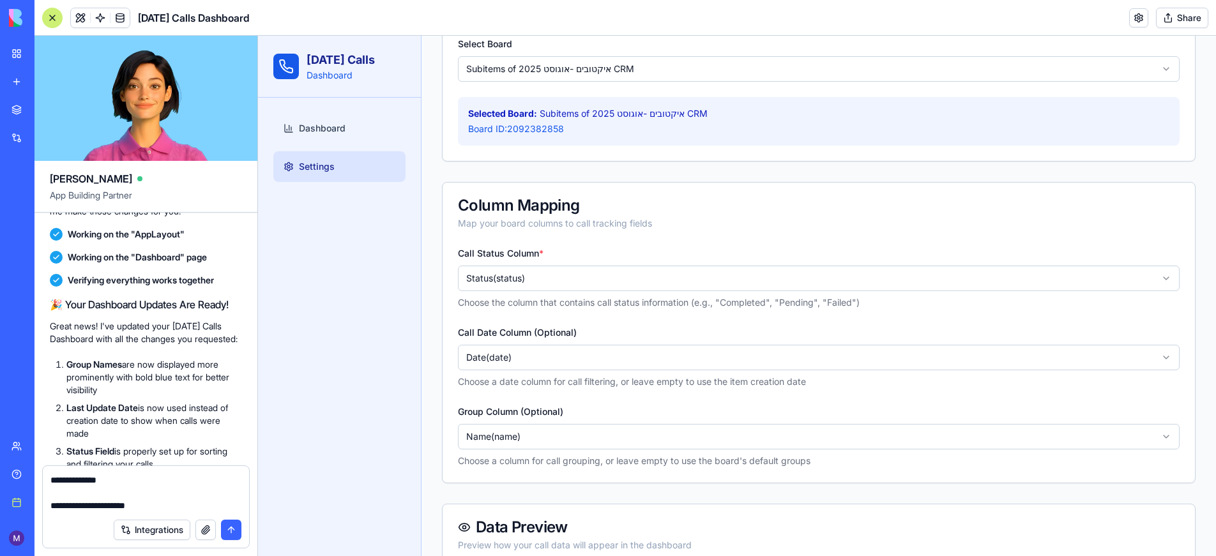
click at [537, 358] on html "[DATE] Calls Dashboard Dashboard Settings Settings Configure your [DATE][DOMAIN…" at bounding box center [737, 256] width 958 height 836
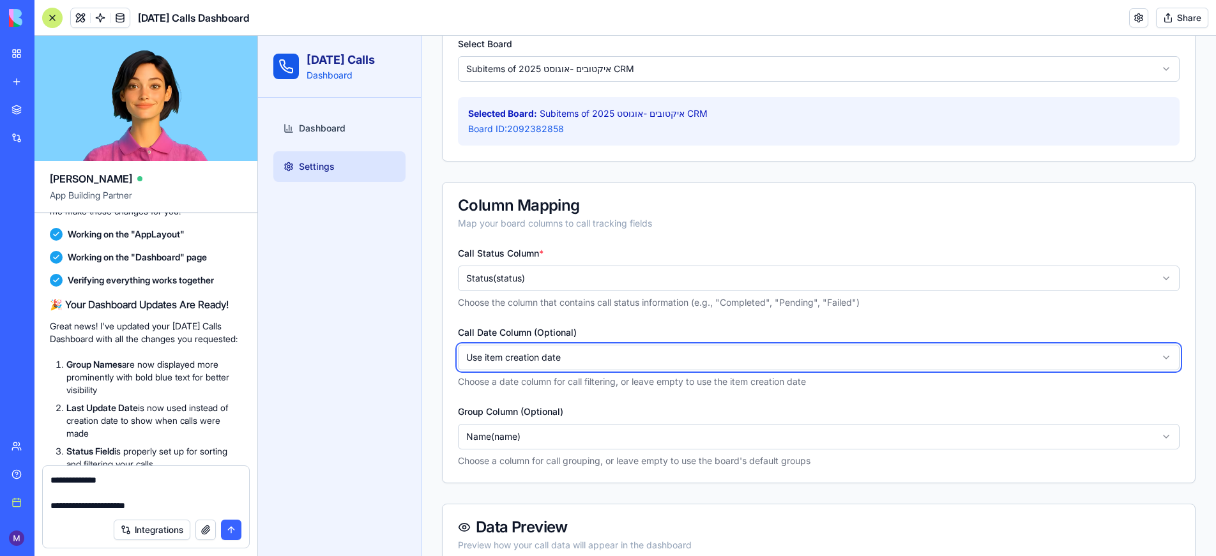
scroll to position [316, 0]
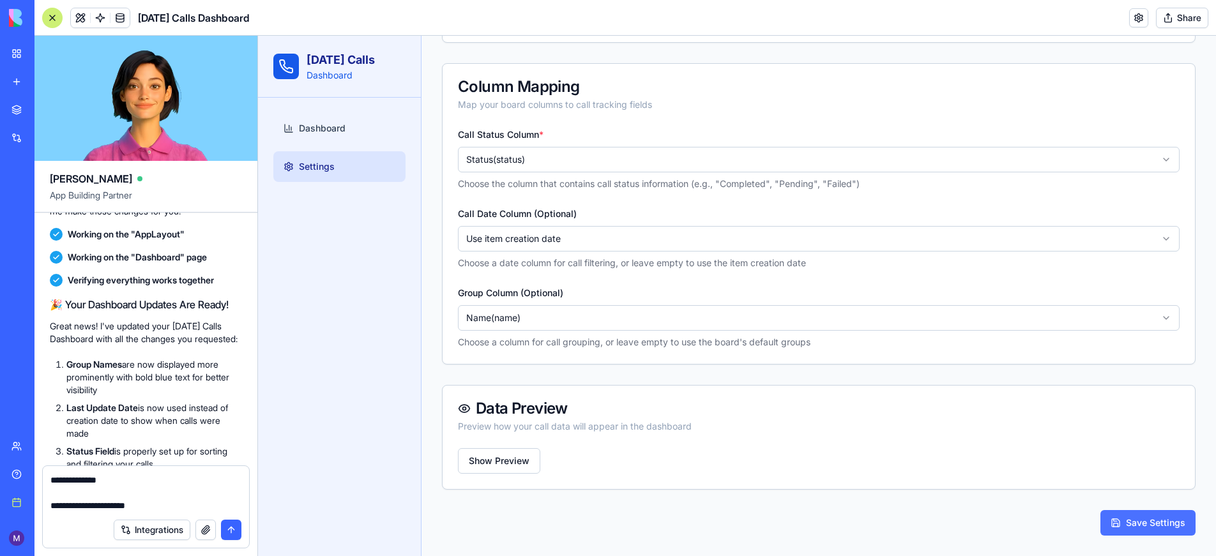
click at [1161, 533] on button "Save Settings" at bounding box center [1147, 523] width 95 height 26
click at [301, 137] on link "Dashboard" at bounding box center [339, 128] width 132 height 31
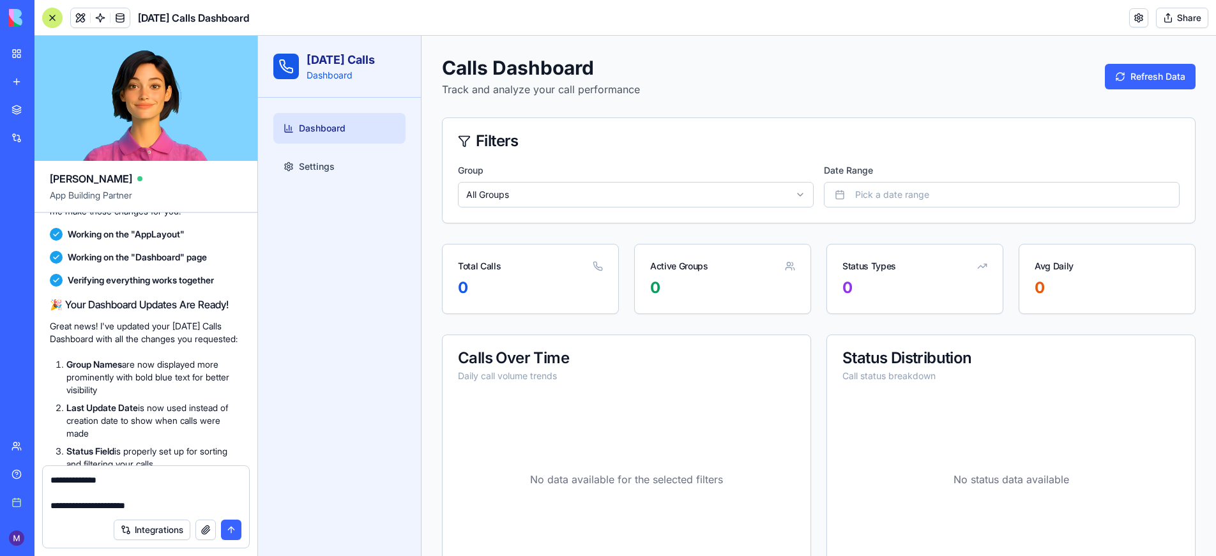
click at [556, 201] on html "[DATE] Calls Dashboard Dashboard Settings Calls Dashboard Track and analyze you…" at bounding box center [737, 395] width 958 height 718
click at [543, 187] on html "[DATE] Calls Dashboard Dashboard Settings Calls Dashboard Track and analyze you…" at bounding box center [737, 395] width 958 height 718
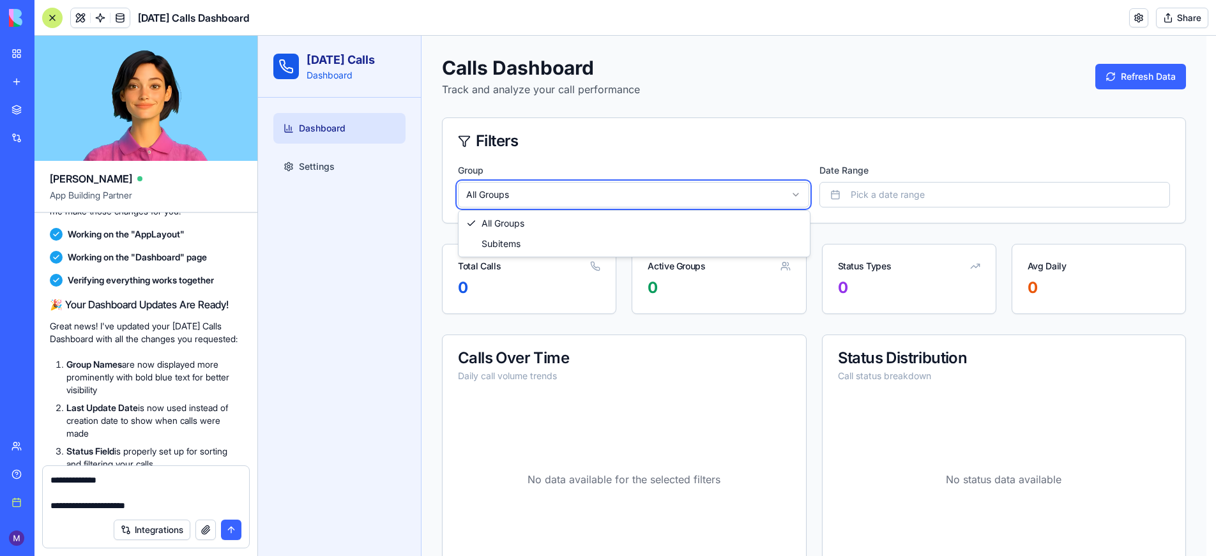
click at [378, 199] on html "[DATE] Calls Dashboard Dashboard Settings Calls Dashboard Track and analyze you…" at bounding box center [737, 395] width 958 height 718
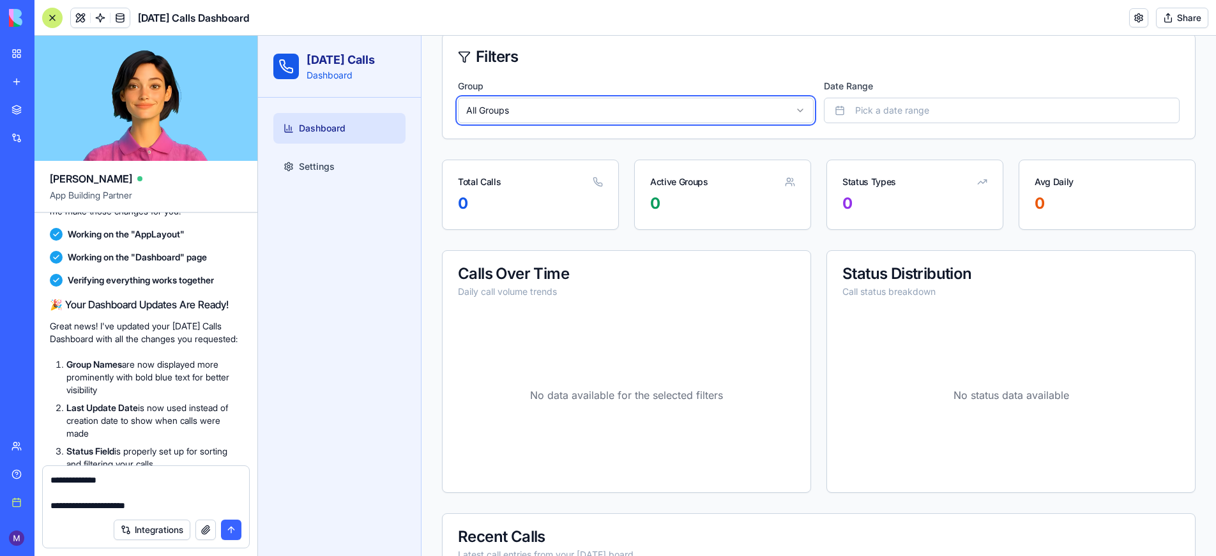
scroll to position [197, 0]
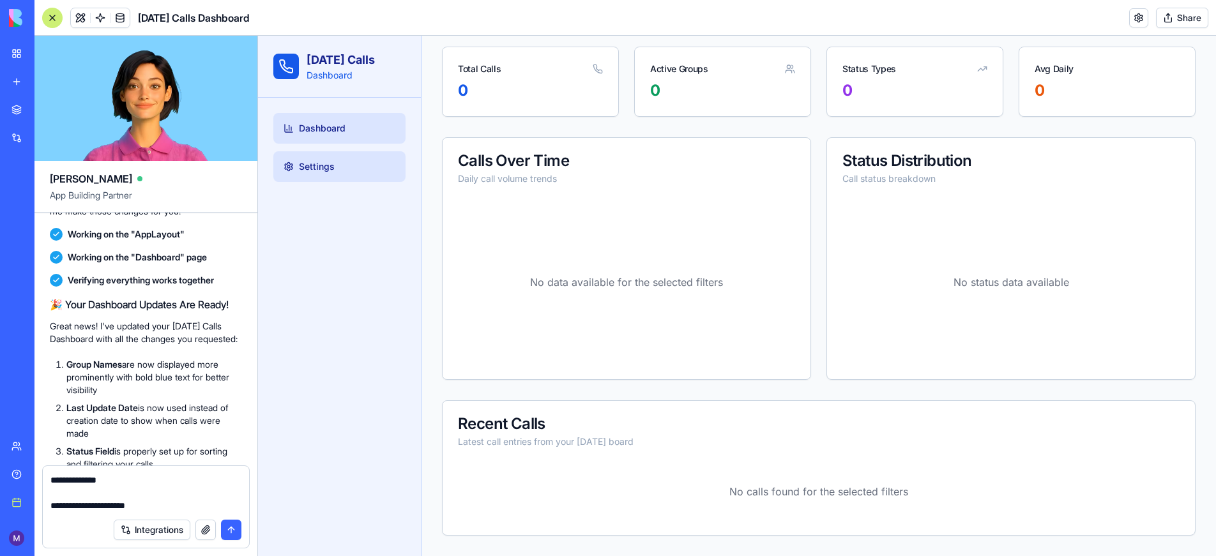
click at [325, 163] on span "Settings" at bounding box center [317, 166] width 36 height 13
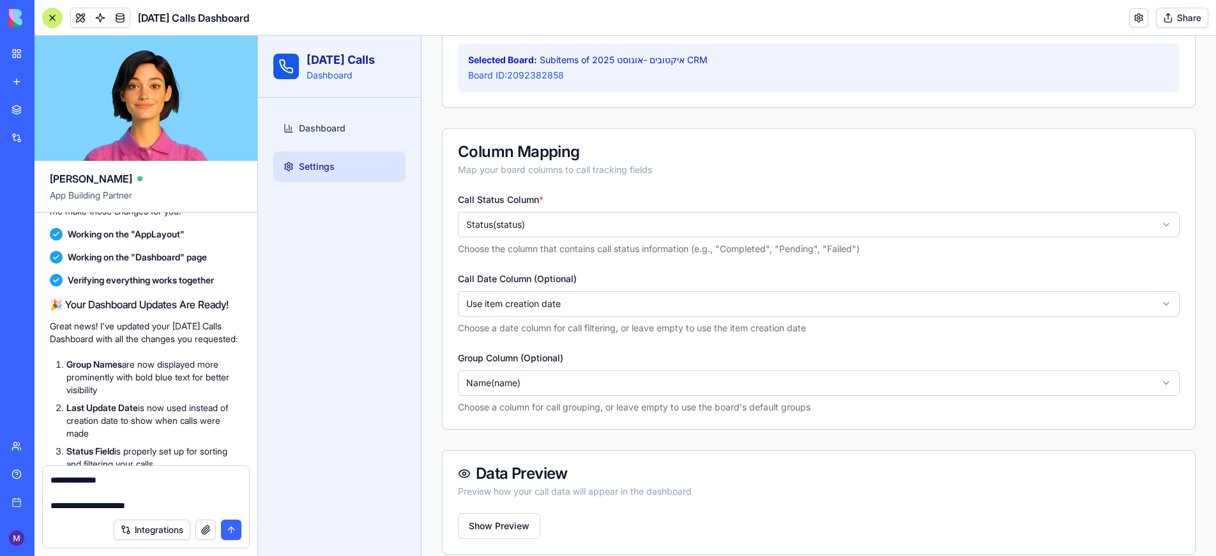
scroll to position [316, 0]
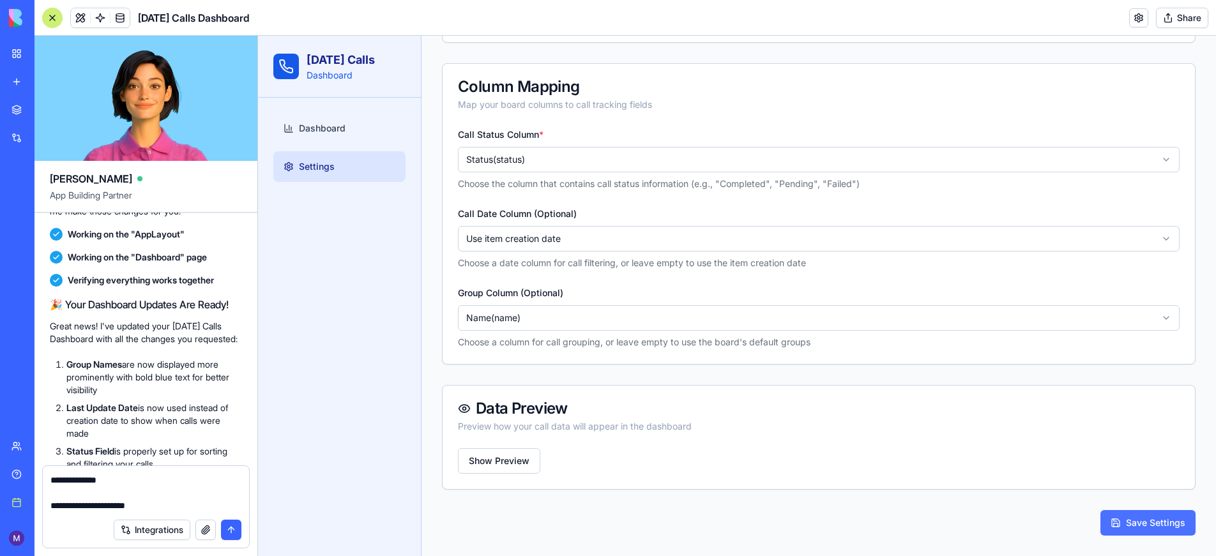
click at [1133, 527] on button "Save Settings" at bounding box center [1147, 523] width 95 height 26
click at [354, 125] on link "Dashboard" at bounding box center [339, 128] width 132 height 31
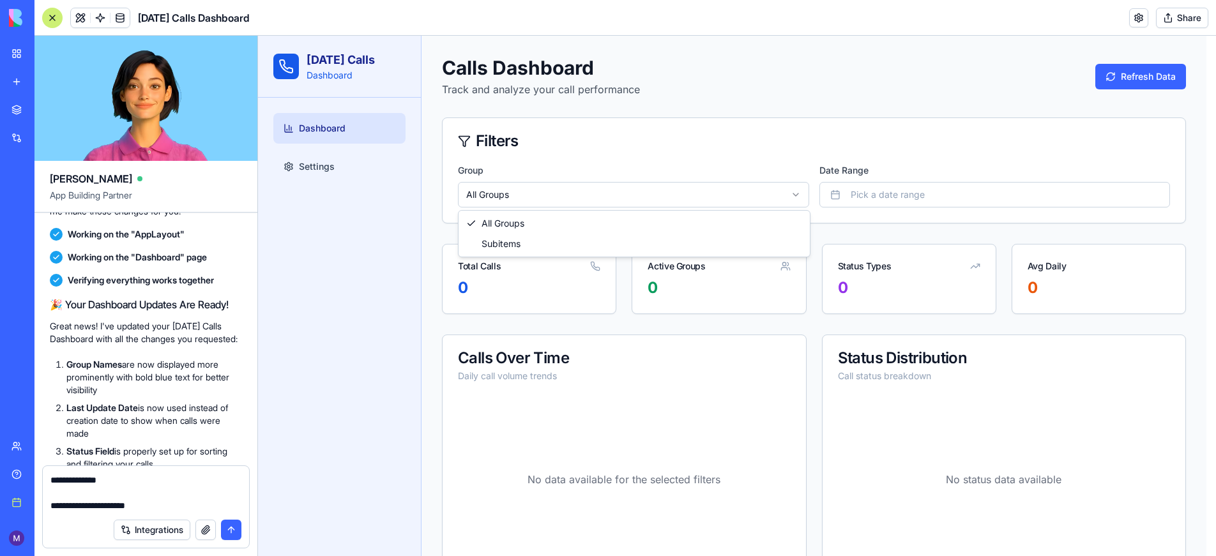
click at [669, 193] on html "[DATE] Calls Dashboard Dashboard Settings Calls Dashboard Track and analyze you…" at bounding box center [737, 395] width 958 height 718
click at [582, 181] on html "[DATE] Calls Dashboard Dashboard Settings Calls Dashboard Track and analyze you…" at bounding box center [737, 395] width 958 height 718
click at [1168, 75] on button "Refresh Data" at bounding box center [1150, 77] width 91 height 26
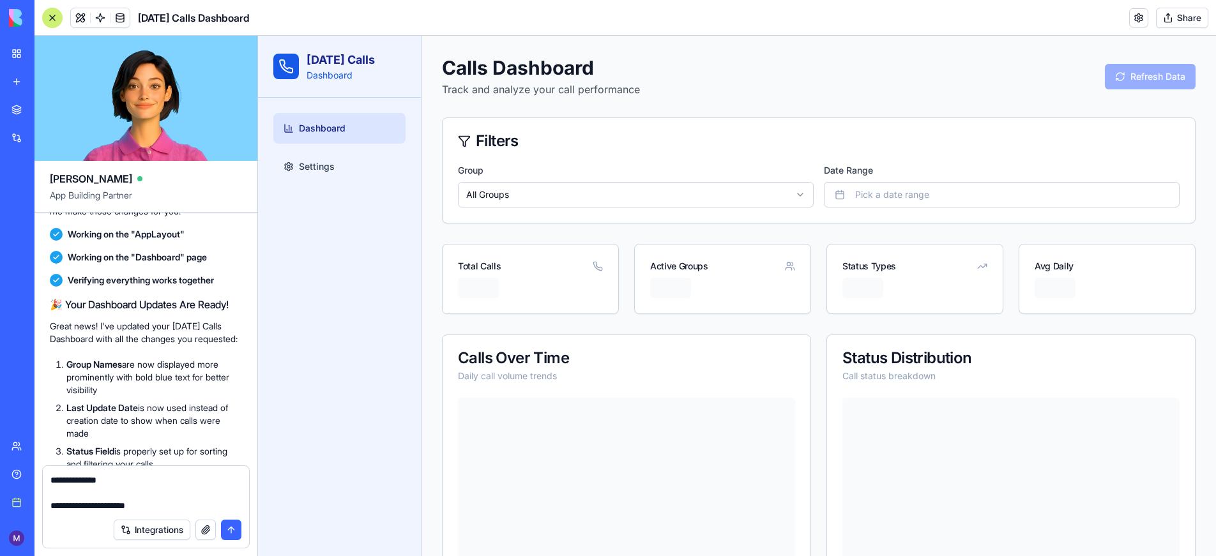
click at [711, 188] on html "[DATE] Calls Dashboard Dashboard Settings Calls Dashboard Track and analyze you…" at bounding box center [737, 458] width 958 height 845
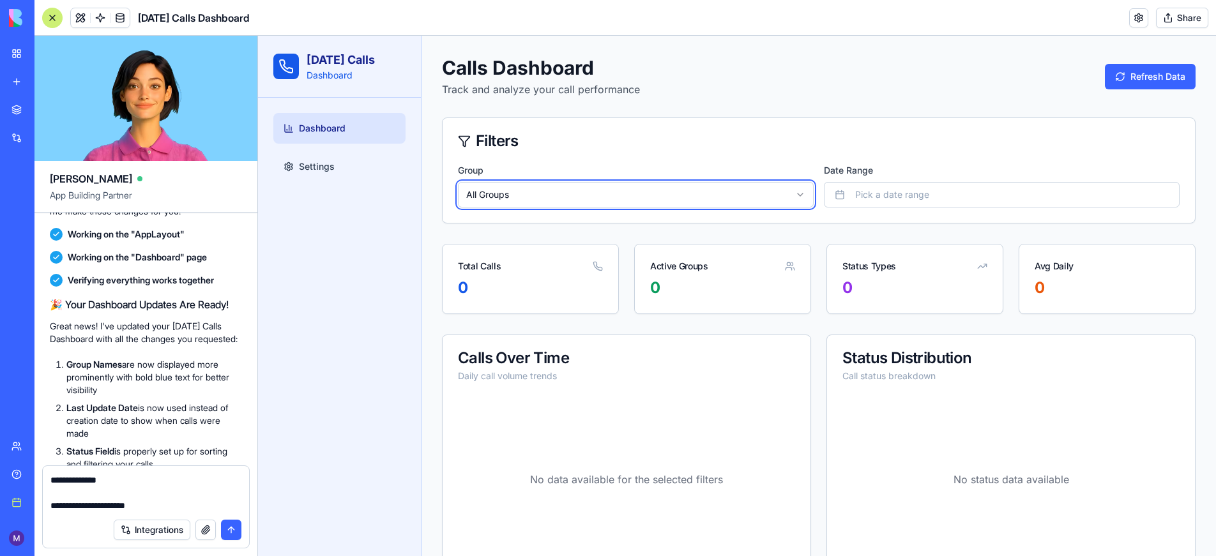
click at [713, 188] on html "[DATE] Calls Dashboard Dashboard Settings Calls Dashboard Track and analyze you…" at bounding box center [737, 395] width 958 height 718
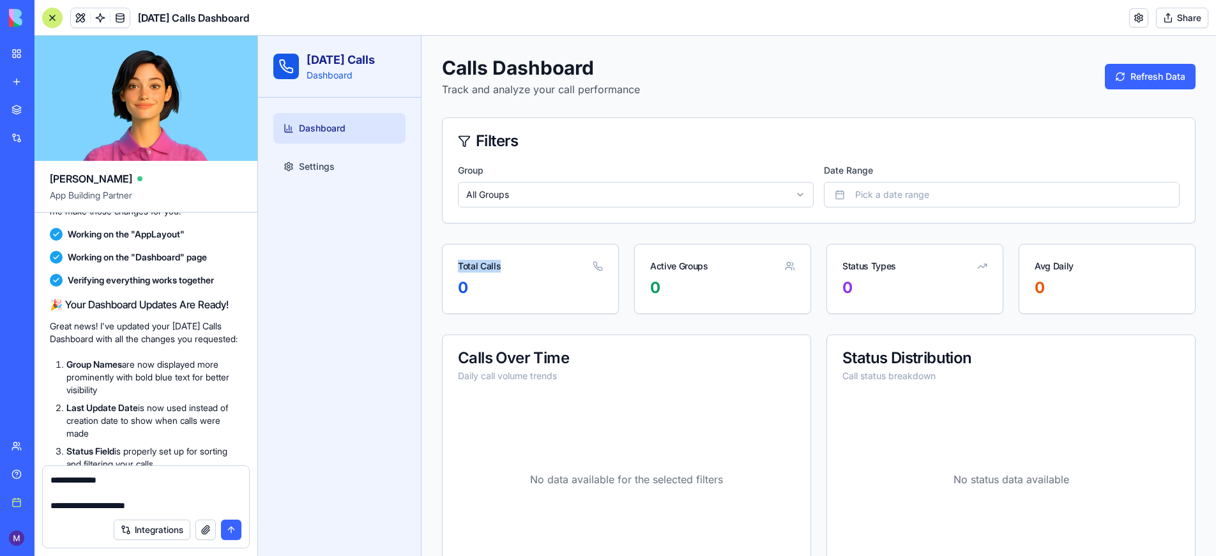
drag, startPoint x: 503, startPoint y: 264, endPoint x: 456, endPoint y: 268, distance: 46.8
click at [456, 268] on div "Total Calls" at bounding box center [531, 261] width 176 height 33
copy div "Total Calls"
drag, startPoint x: 155, startPoint y: 500, endPoint x: 40, endPoint y: 465, distance: 119.6
click at [40, 465] on div "**********" at bounding box center [145, 510] width 223 height 91
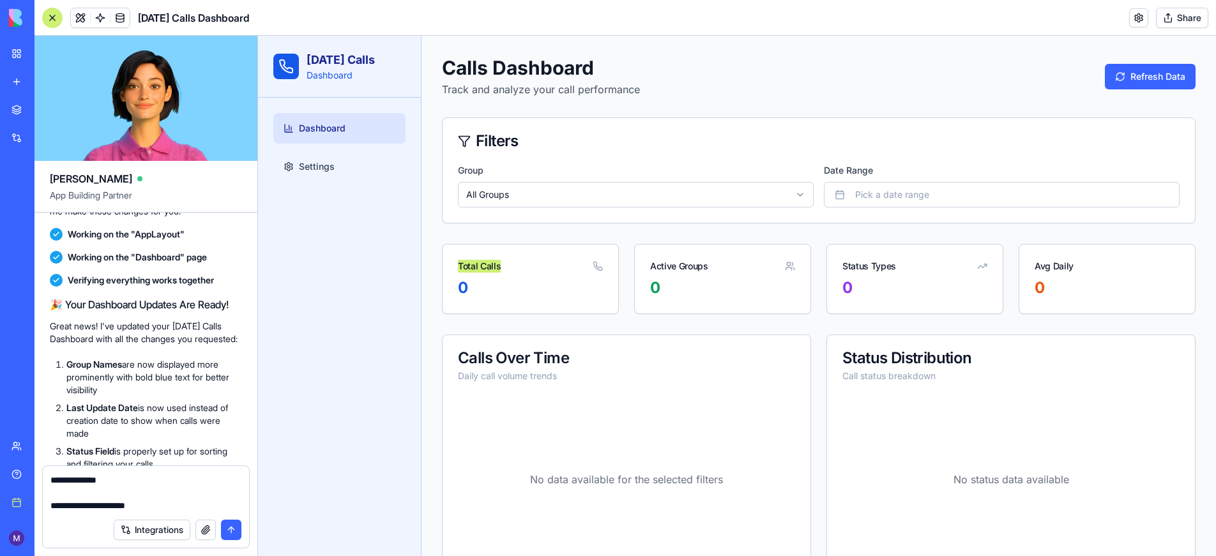
paste textarea
click at [526, 276] on div "Total Calls" at bounding box center [531, 261] width 176 height 33
drag, startPoint x: 496, startPoint y: 264, endPoint x: 458, endPoint y: 264, distance: 37.7
click at [458, 264] on div "Total Calls" at bounding box center [531, 261] width 176 height 33
copy div "Total Calls"
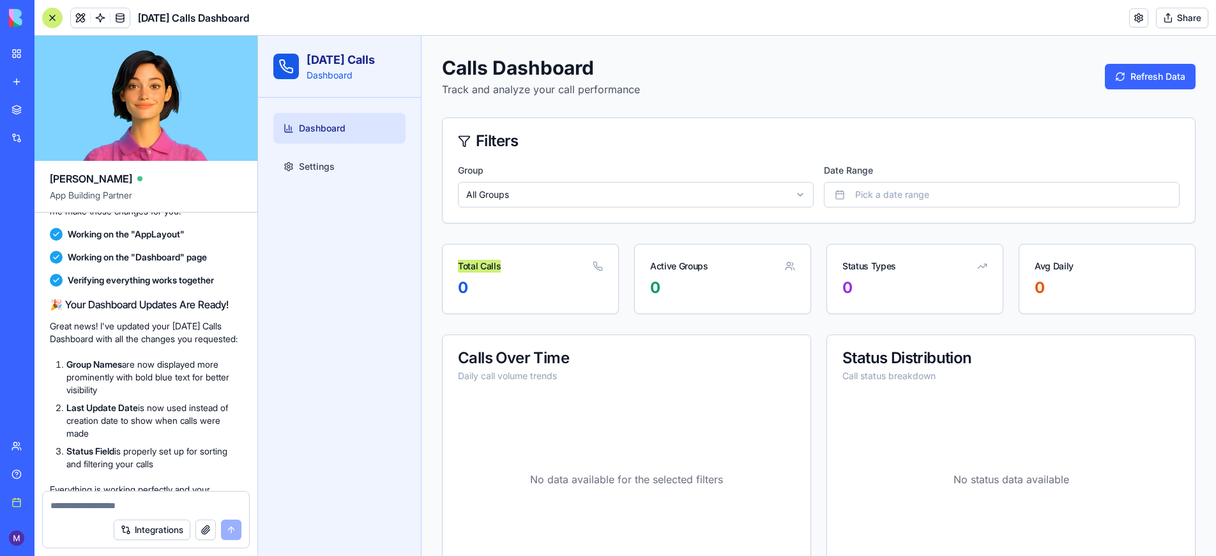
click at [87, 507] on textarea at bounding box center [145, 505] width 191 height 13
paste textarea "**********"
drag, startPoint x: 697, startPoint y: 267, endPoint x: 645, endPoint y: 268, distance: 51.7
click at [645, 268] on div "Active Groups" at bounding box center [723, 261] width 176 height 33
copy div "Active Groups"
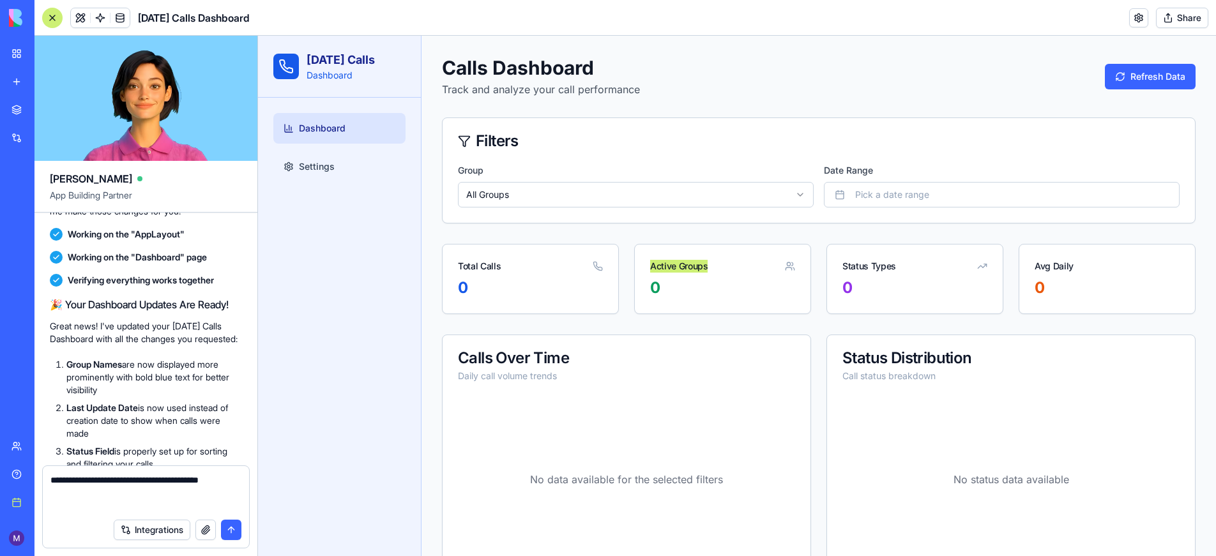
click at [63, 506] on textarea "**********" at bounding box center [145, 493] width 191 height 38
paste textarea "**********"
drag, startPoint x: 1077, startPoint y: 265, endPoint x: 1029, endPoint y: 266, distance: 48.5
click at [1029, 266] on div "Avg Daily" at bounding box center [1107, 261] width 176 height 33
copy div "Avg Daily"
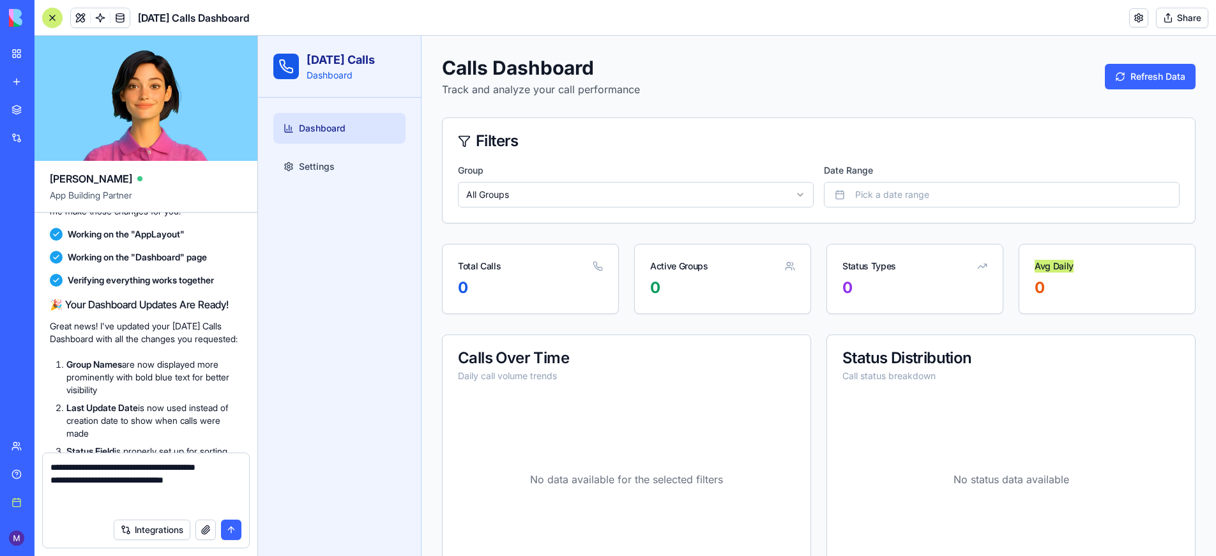
click at [59, 504] on textarea "**********" at bounding box center [145, 486] width 191 height 51
paste textarea "* *********"
drag, startPoint x: 579, startPoint y: 359, endPoint x: 417, endPoint y: 366, distance: 161.7
click at [428, 366] on div "Calls Dashboard Track and analyze your call performance Refresh Data Filters Gr…" at bounding box center [818, 395] width 794 height 718
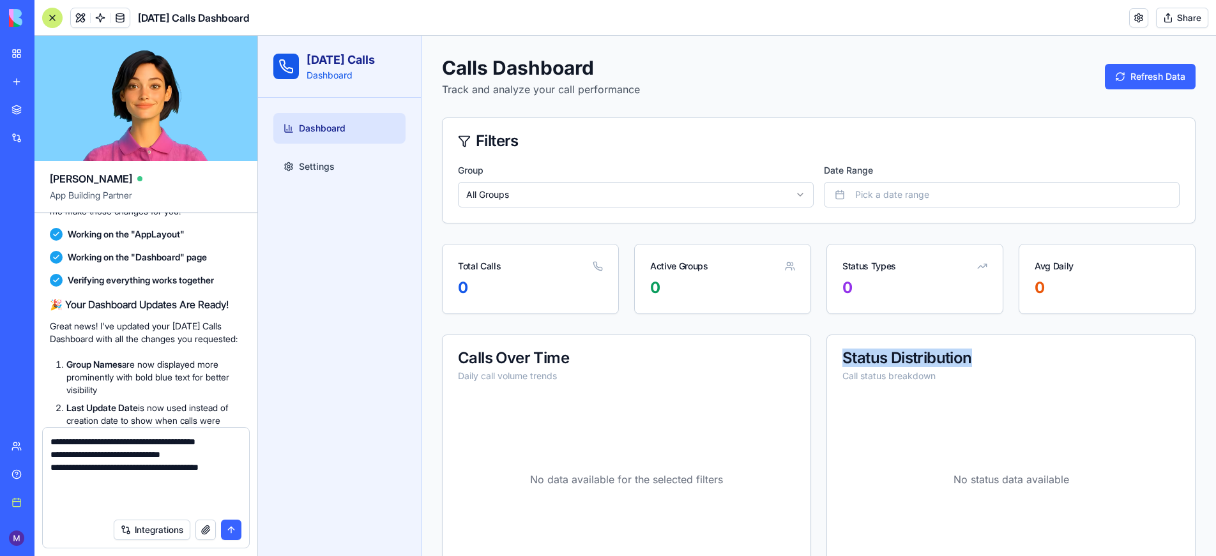
drag, startPoint x: 964, startPoint y: 358, endPoint x: 842, endPoint y: 359, distance: 122.6
click at [842, 359] on div "Status Distribution" at bounding box center [1010, 358] width 337 height 15
copy div "Status Distribution"
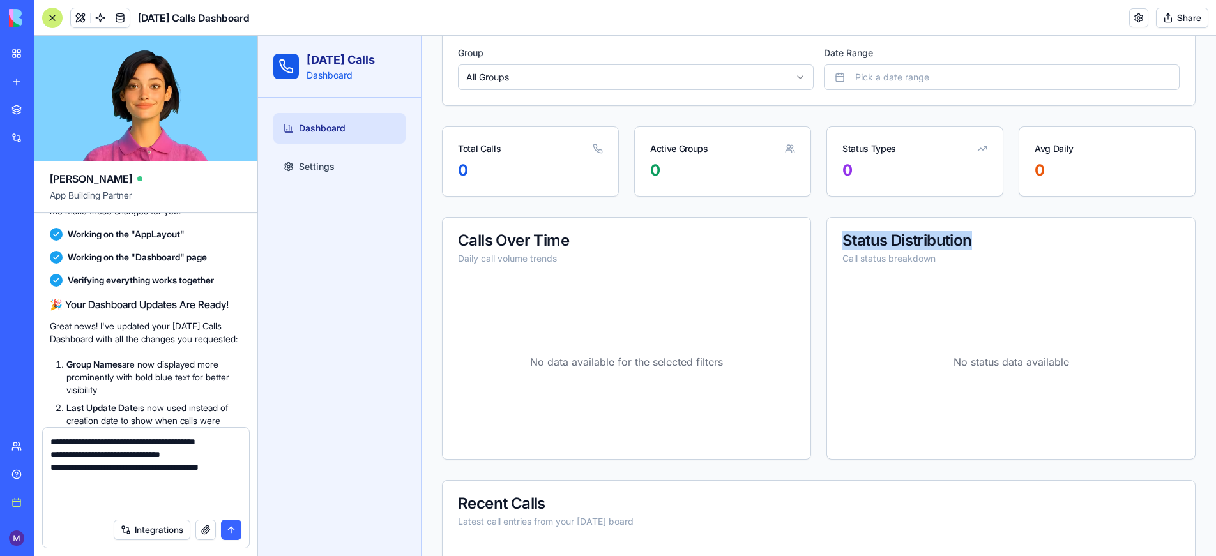
scroll to position [197, 0]
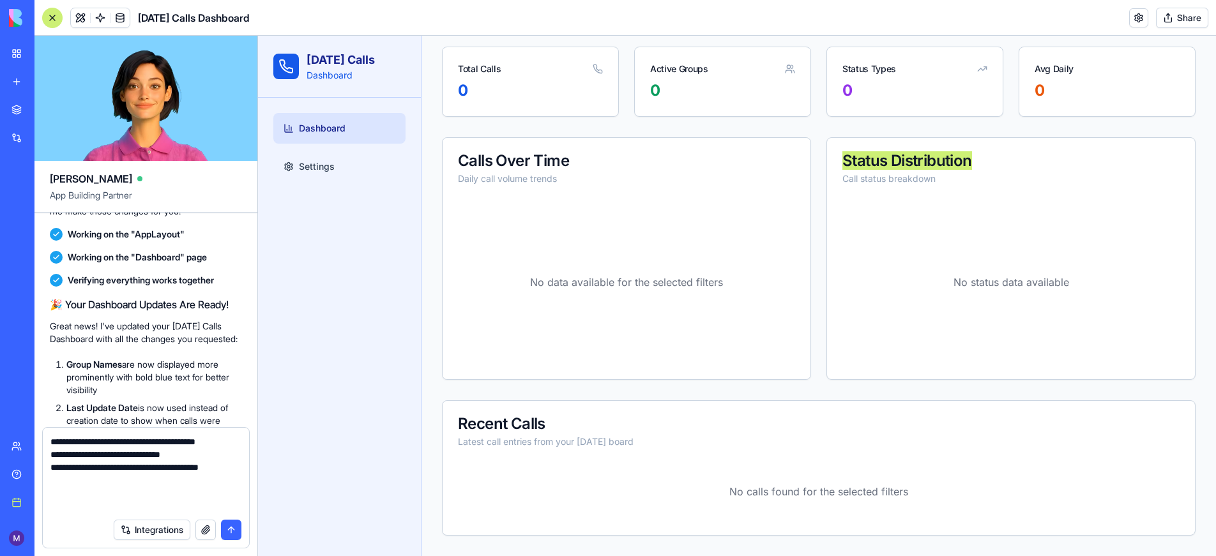
click at [68, 497] on textarea "**********" at bounding box center [145, 473] width 191 height 77
paste textarea "**********"
type textarea "**********"
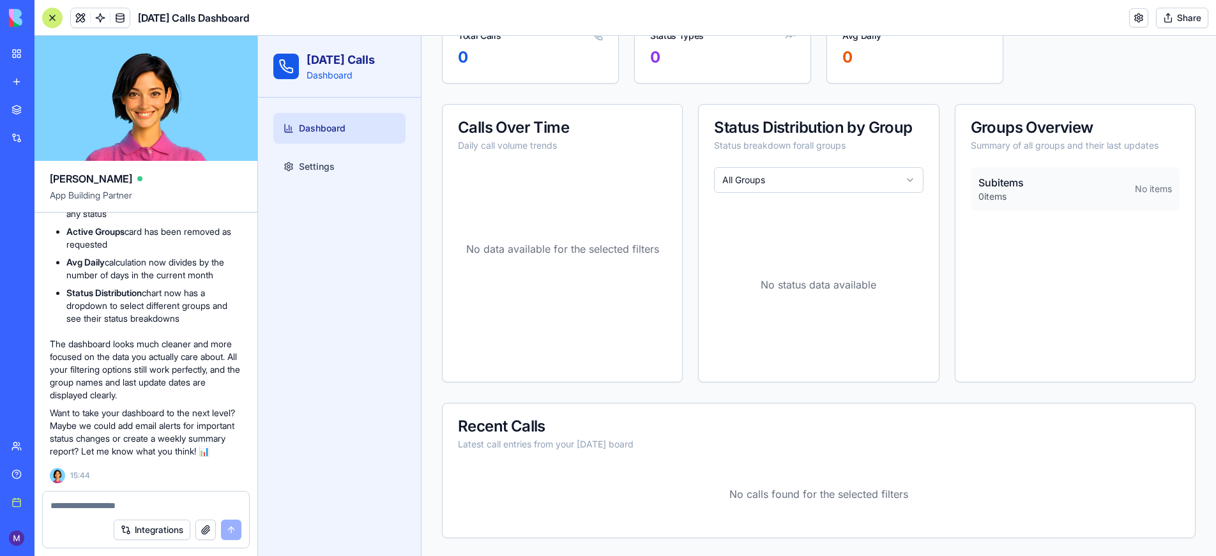
scroll to position [233, 0]
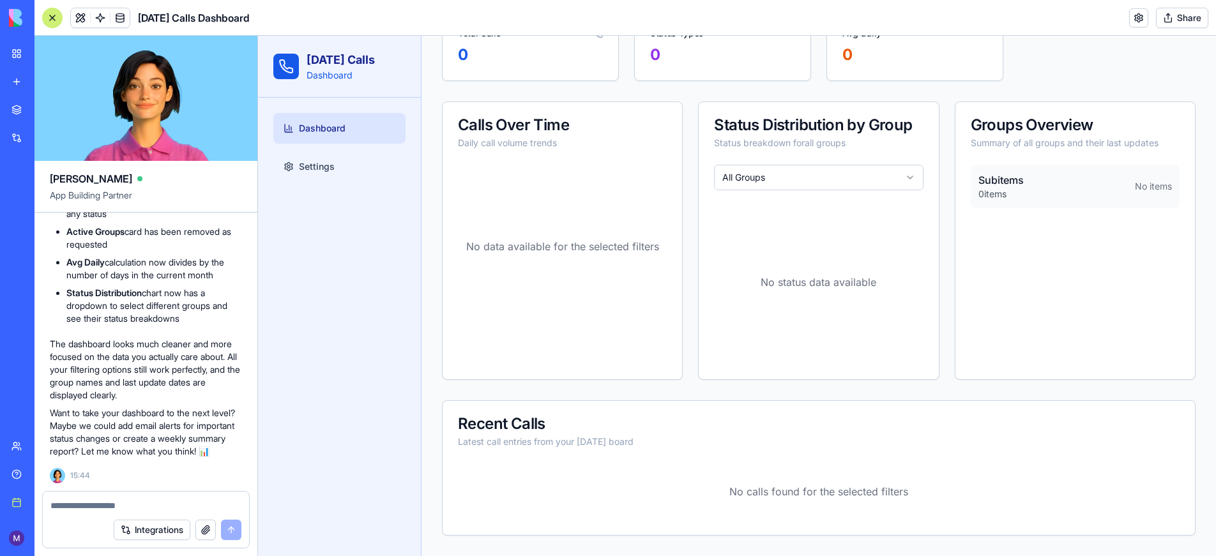
click at [836, 191] on div "All Groups No status data available" at bounding box center [818, 272] width 239 height 215
click at [838, 185] on html "[DATE] Calls Dashboard Dashboard Settings Calls Dashboard Track and analyze you…" at bounding box center [737, 179] width 958 height 753
click at [782, 188] on html "[DATE] Calls Dashboard Dashboard Settings Calls Dashboard Track and analyze you…" at bounding box center [737, 179] width 958 height 753
click at [784, 168] on html "[DATE] Calls Dashboard Dashboard Settings Calls Dashboard Track and analyze you…" at bounding box center [737, 179] width 958 height 753
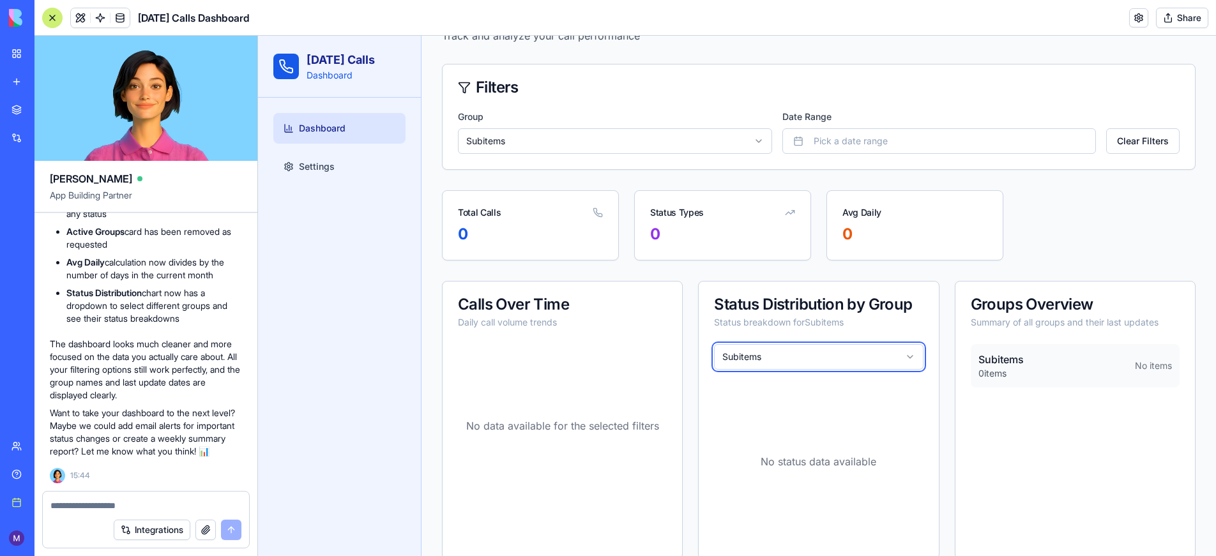
scroll to position [0, 0]
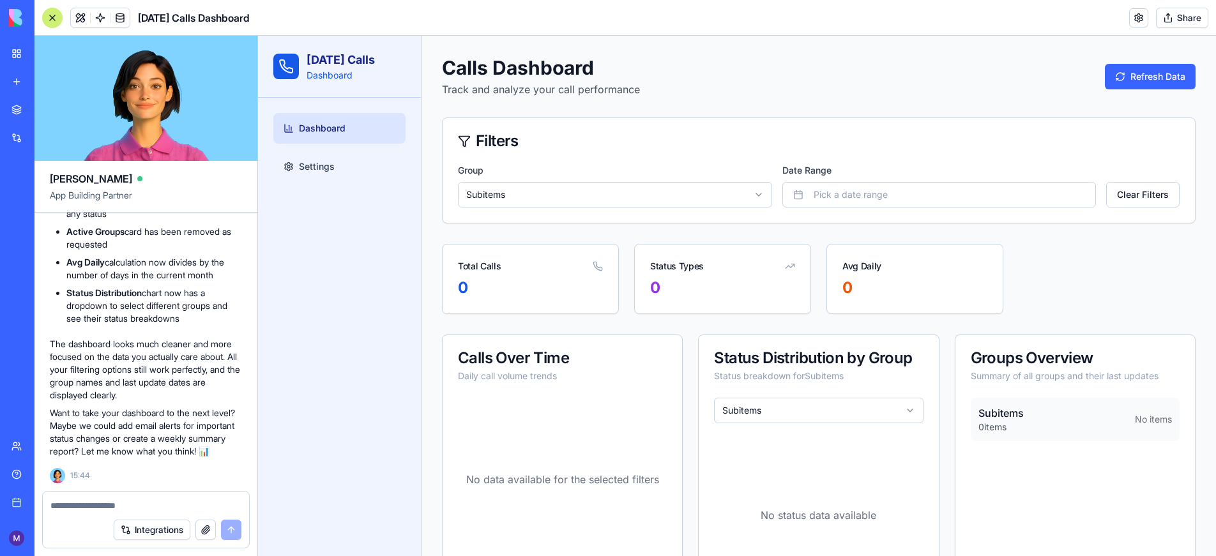
click at [83, 510] on textarea at bounding box center [145, 505] width 191 height 13
type textarea "**********"
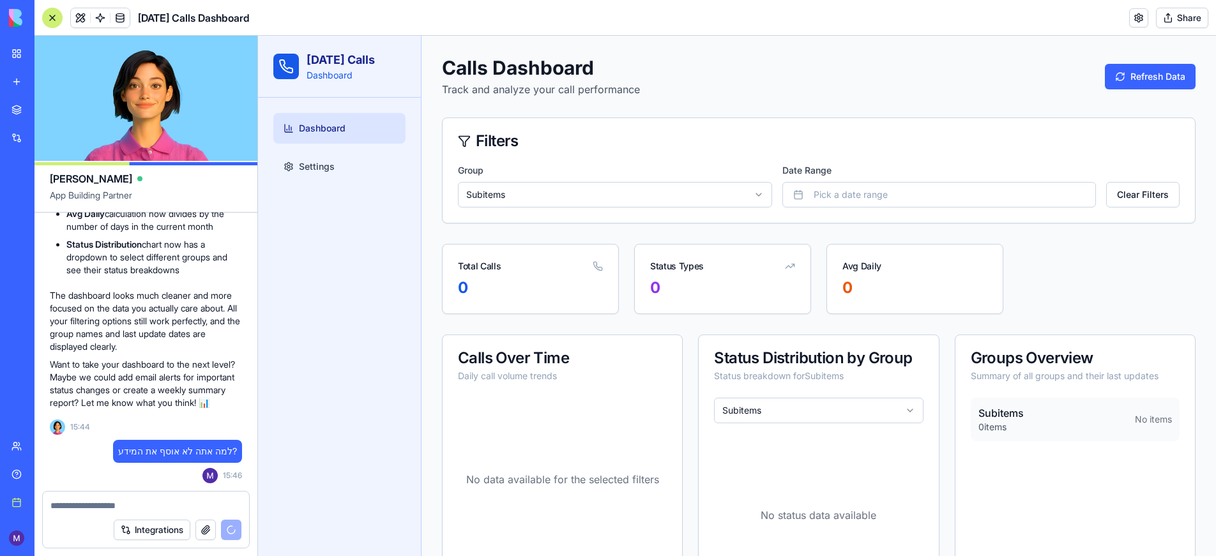
click at [520, 195] on html "[DATE] Calls Dashboard Dashboard Settings Calls Dashboard Track and analyze you…" at bounding box center [737, 412] width 958 height 753
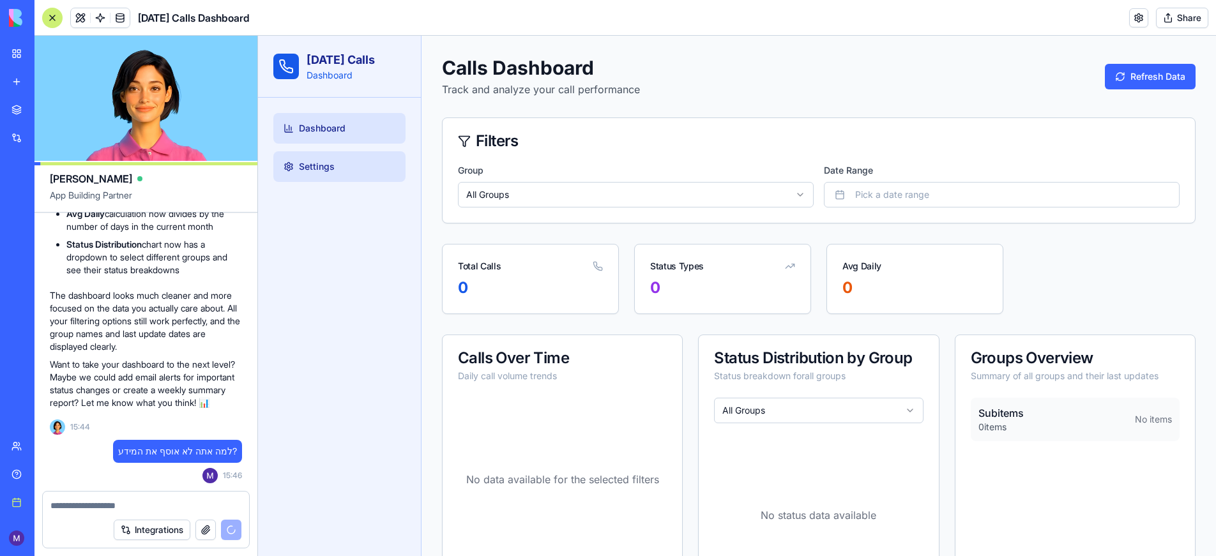
click at [301, 172] on span "Settings" at bounding box center [317, 166] width 36 height 13
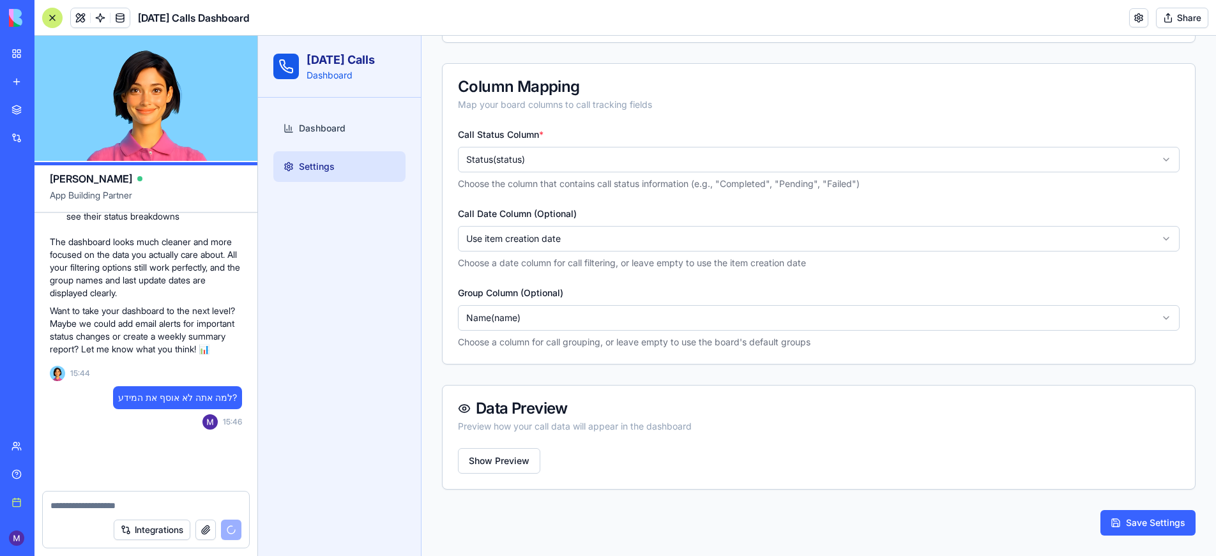
scroll to position [2110, 0]
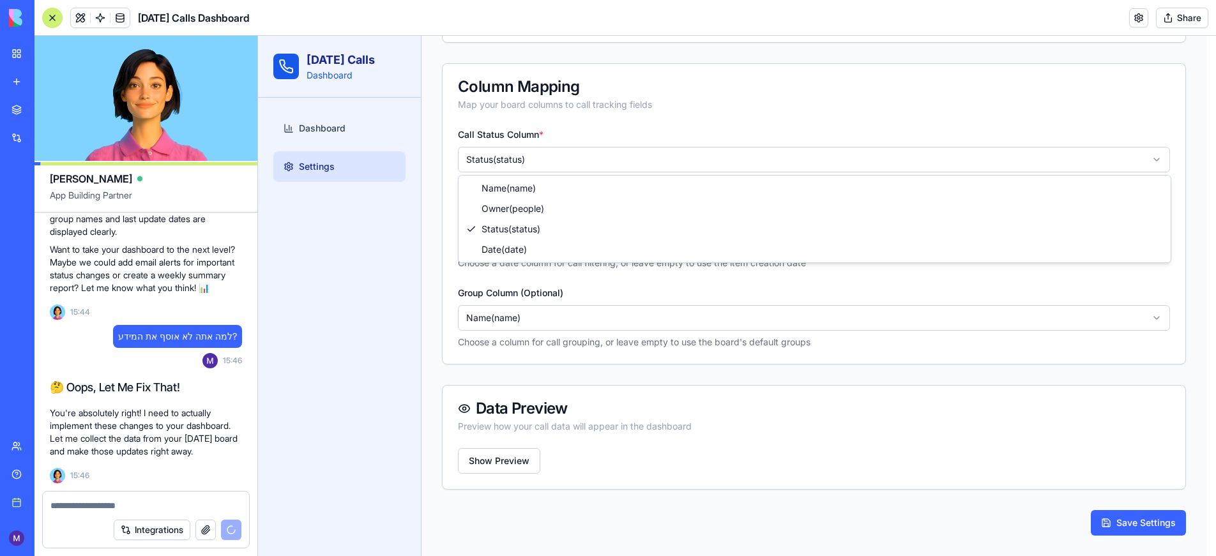
click at [552, 162] on html "[DATE] Calls Dashboard Dashboard Settings Settings Configure your [DATE][DOMAIN…" at bounding box center [737, 138] width 958 height 836
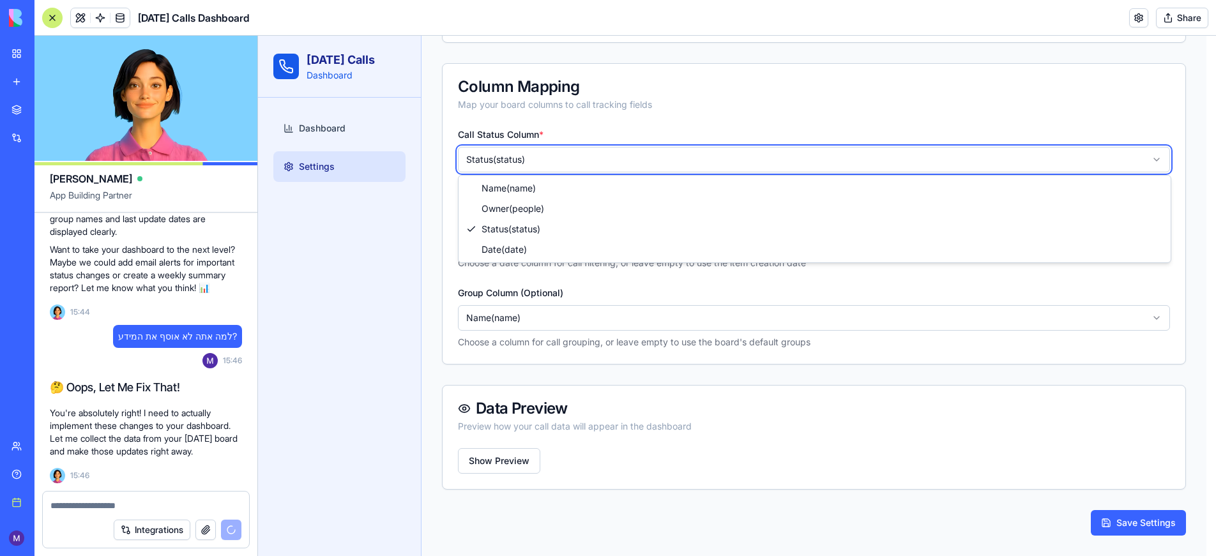
click at [552, 162] on html "[DATE] Calls Dashboard Dashboard Settings Settings Configure your [DATE][DOMAIN…" at bounding box center [737, 138] width 958 height 836
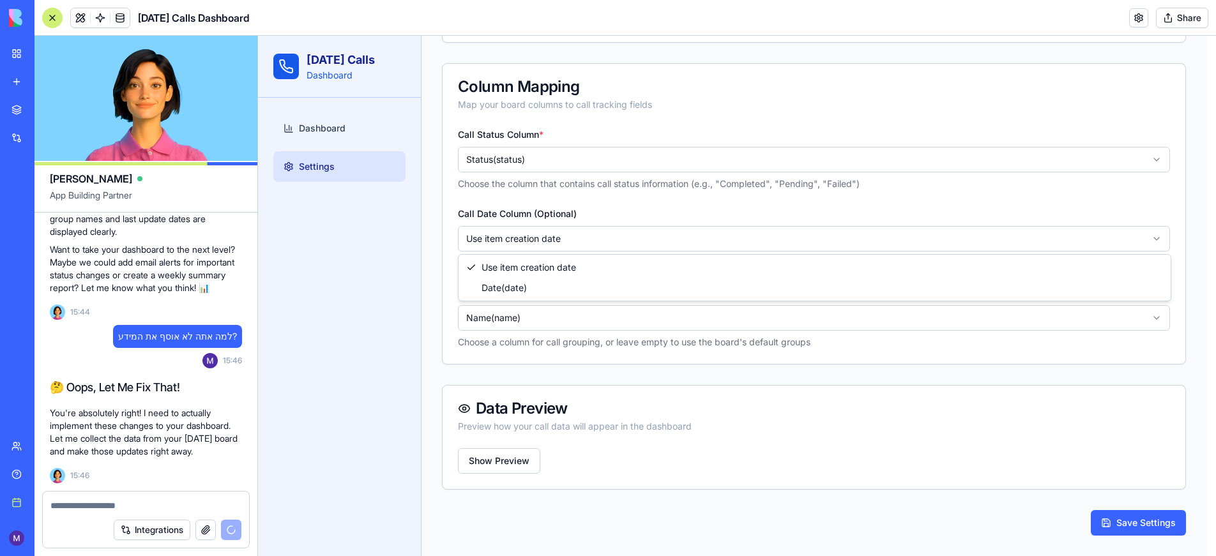
click at [550, 228] on html "[DATE] Calls Dashboard Dashboard Settings Settings Configure your [DATE][DOMAIN…" at bounding box center [737, 138] width 958 height 836
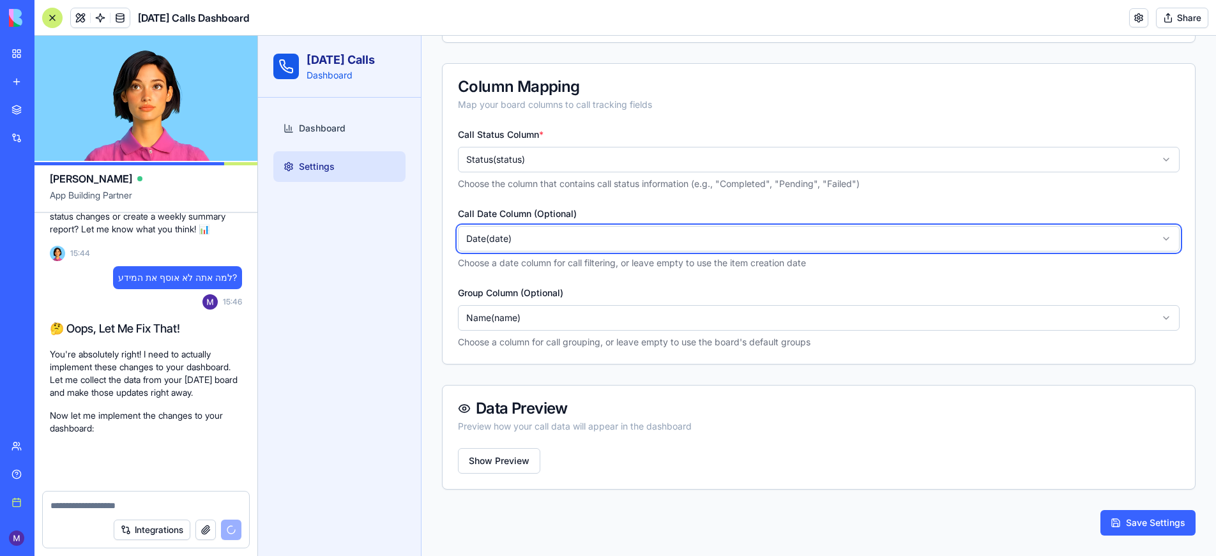
scroll to position [2168, 0]
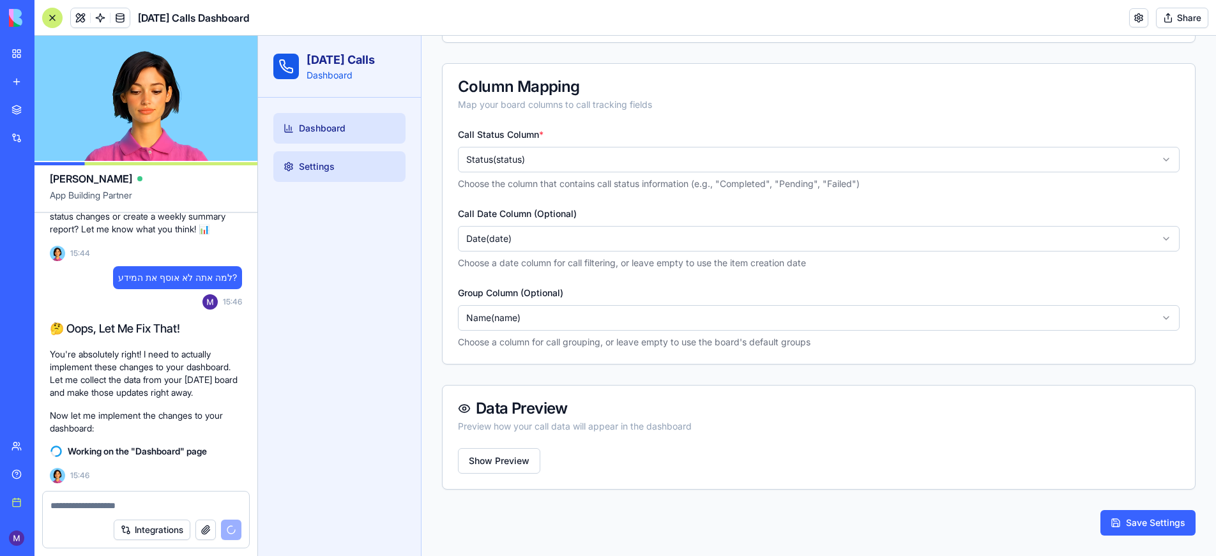
click at [334, 131] on span "Dashboard" at bounding box center [322, 128] width 47 height 13
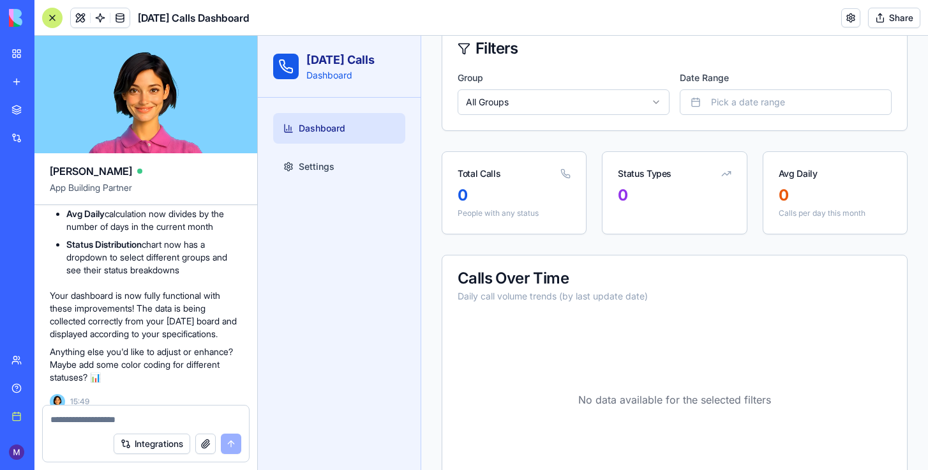
scroll to position [93, 0]
